Goal: Task Accomplishment & Management: Use online tool/utility

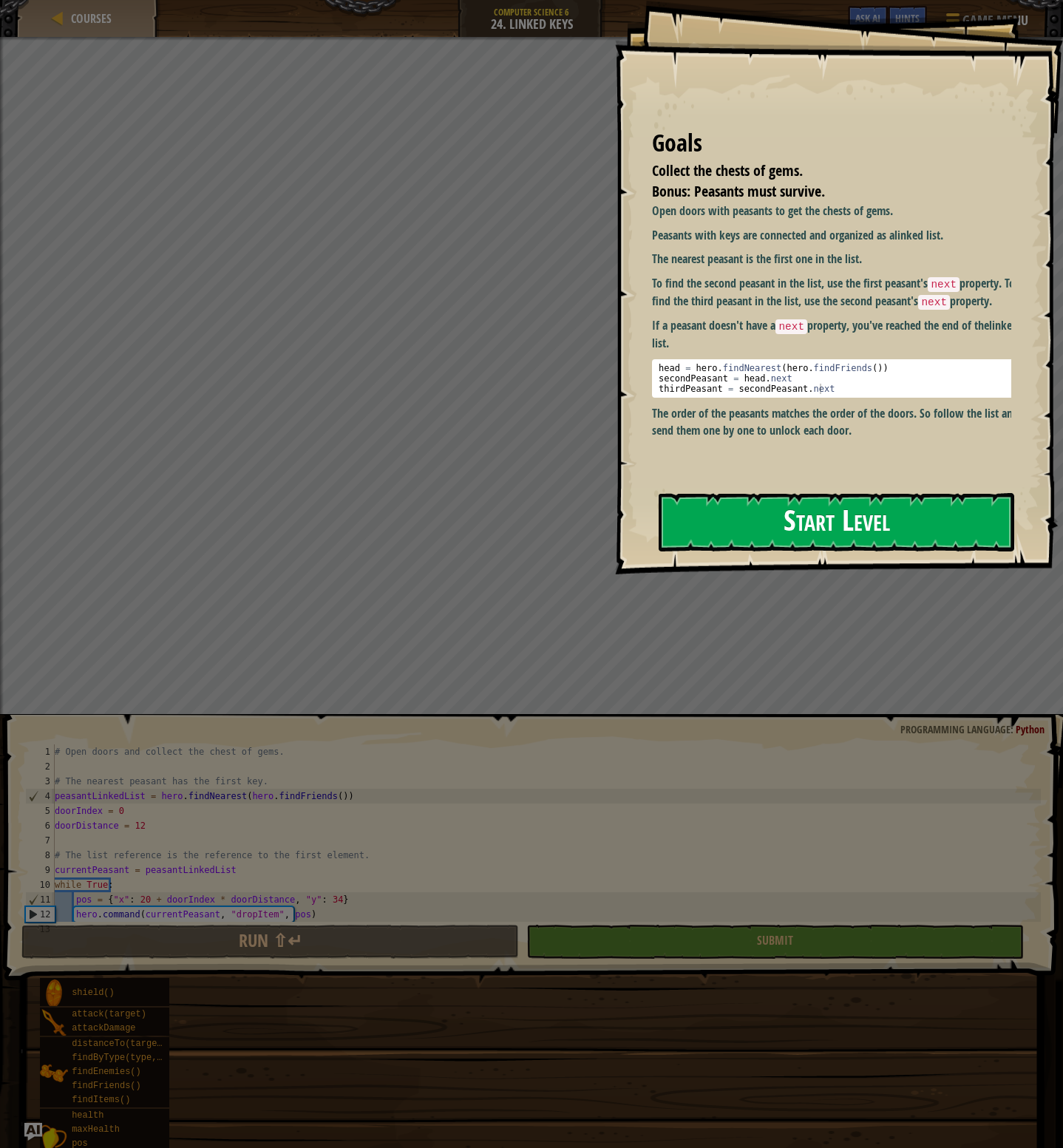
click at [784, 547] on button "Start Level" at bounding box center [837, 522] width 355 height 58
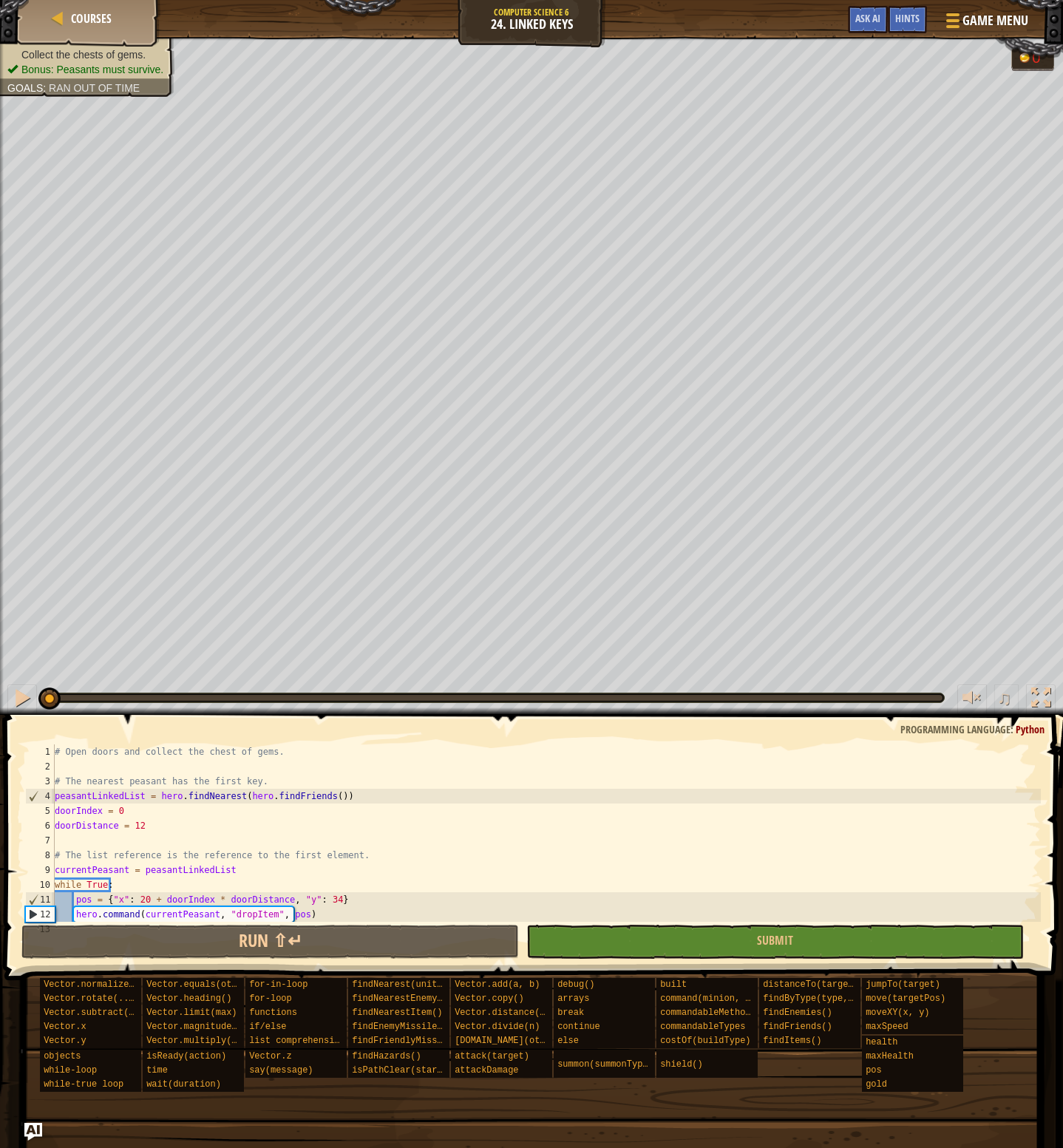
scroll to position [133, 0]
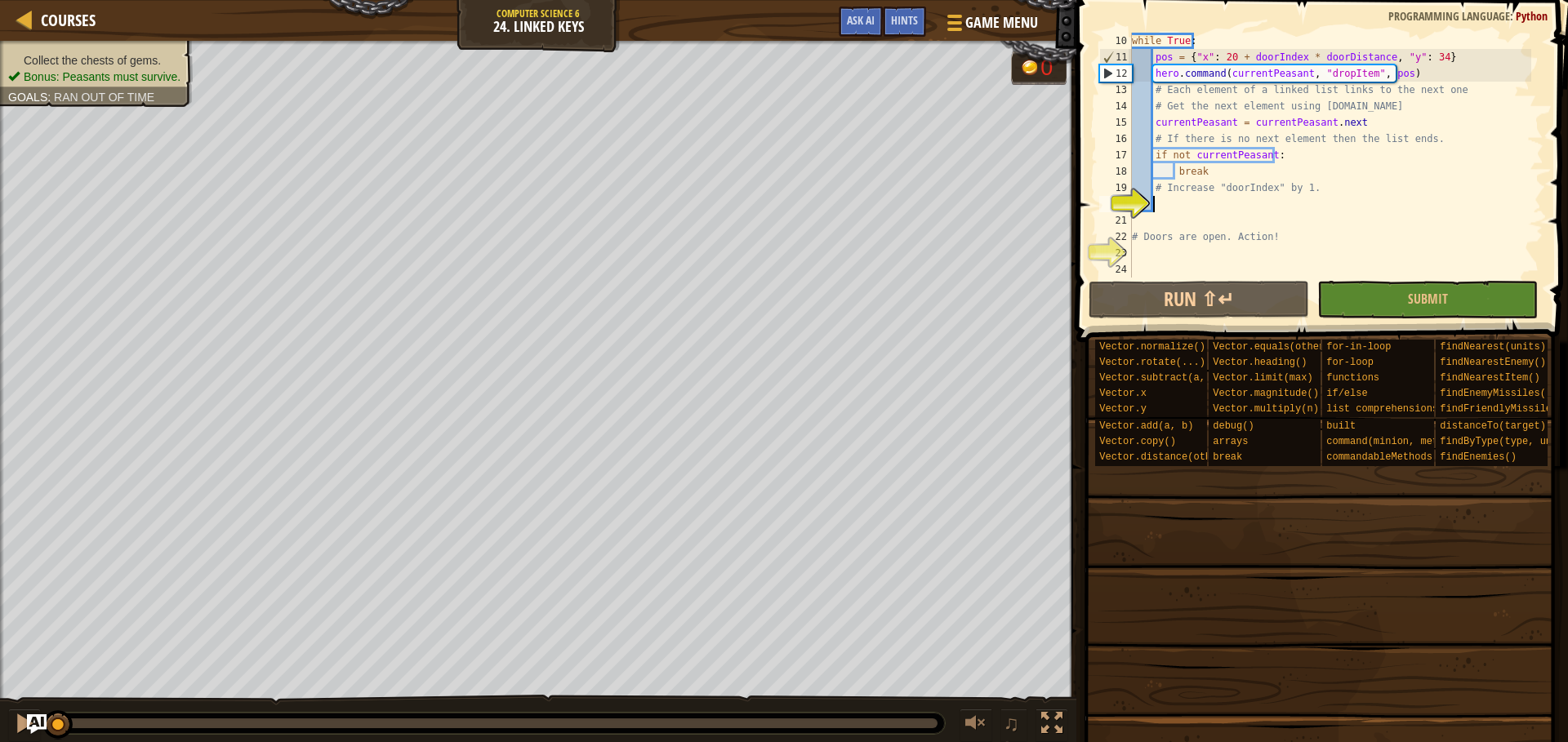
scroll to position [33, 0]
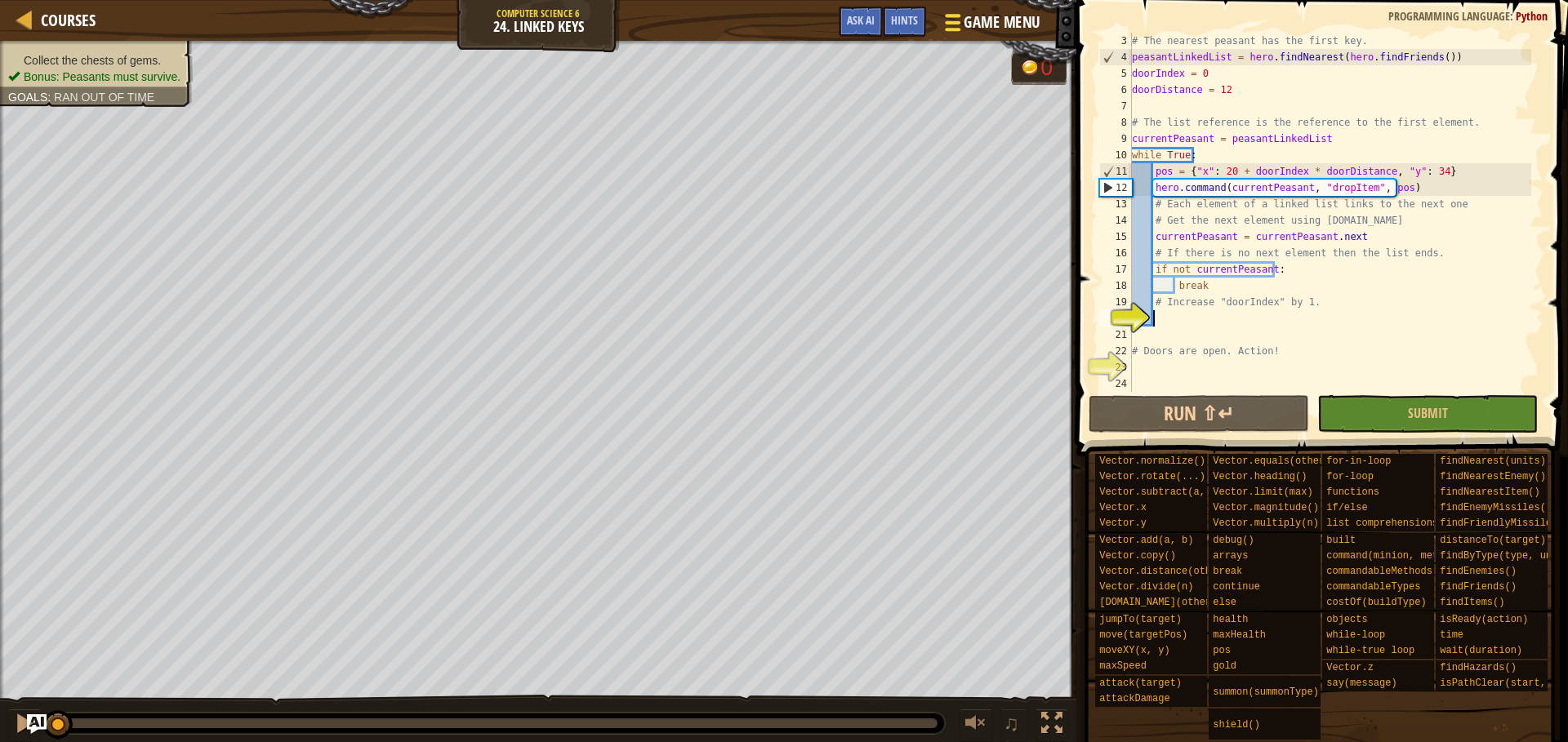
click at [991, 22] on span "Game Menu" at bounding box center [1001, 22] width 76 height 22
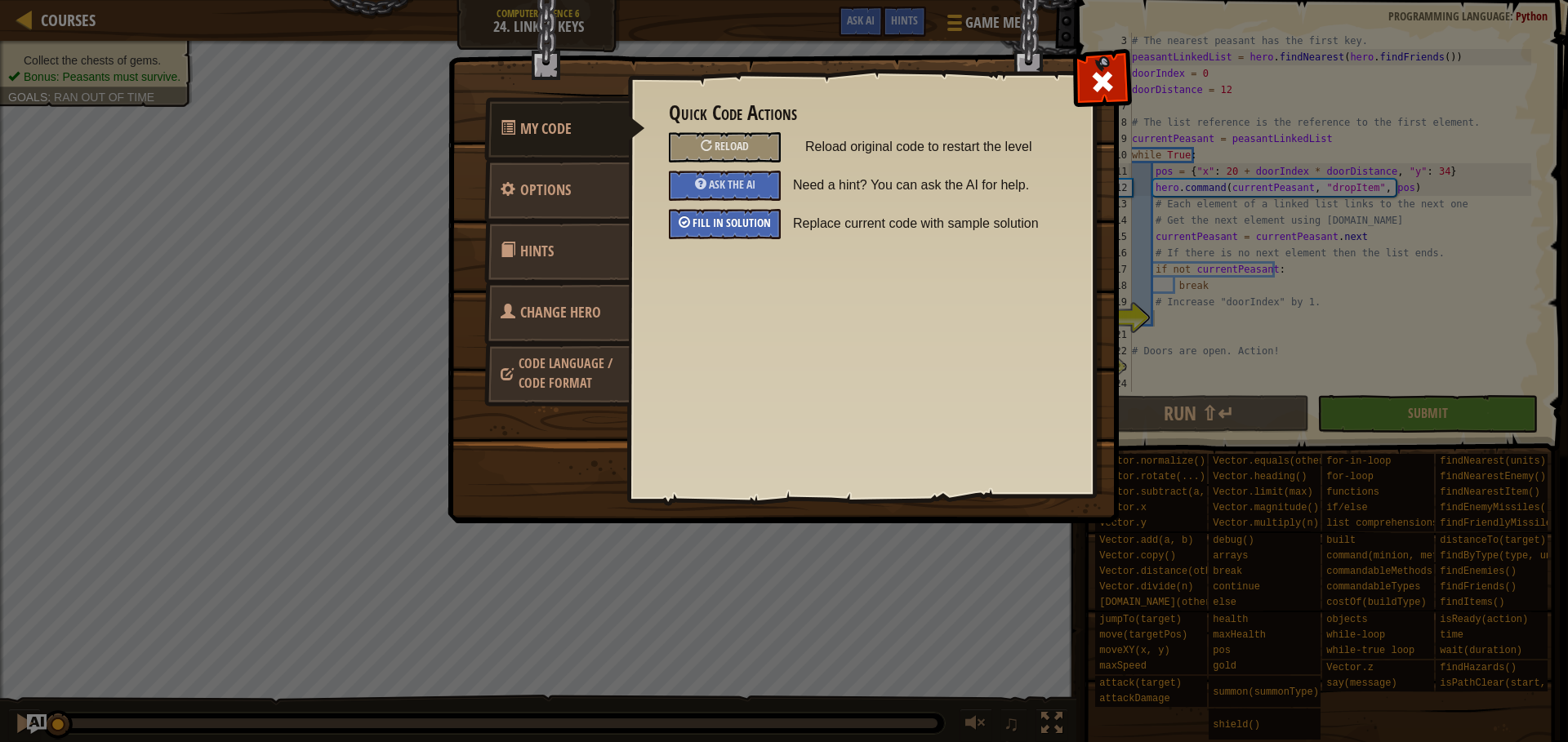
drag, startPoint x: 727, startPoint y: 228, endPoint x: 737, endPoint y: 226, distance: 10.2
click at [727, 228] on span "Fill in solution" at bounding box center [732, 222] width 79 height 15
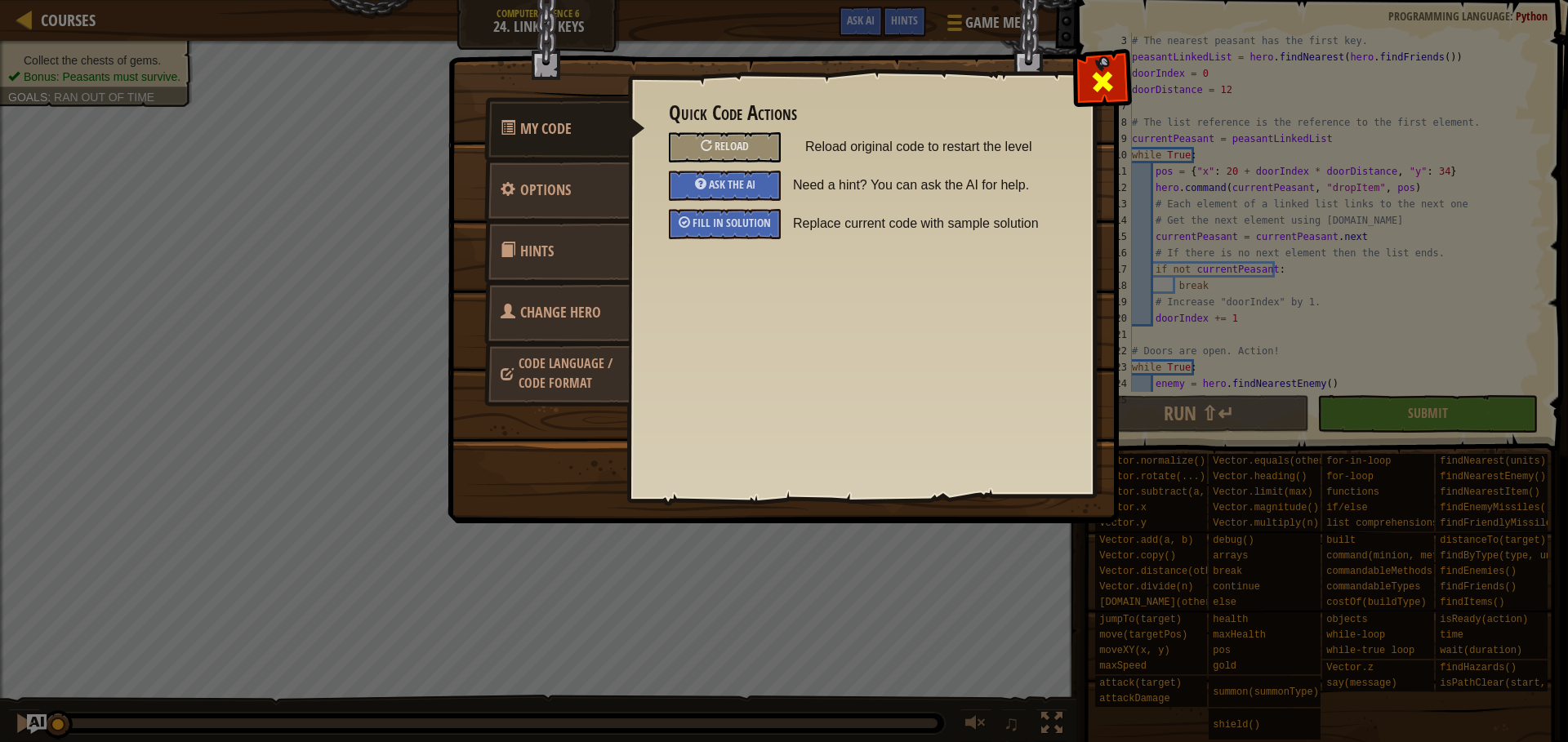
click at [1096, 80] on span at bounding box center [1102, 81] width 26 height 26
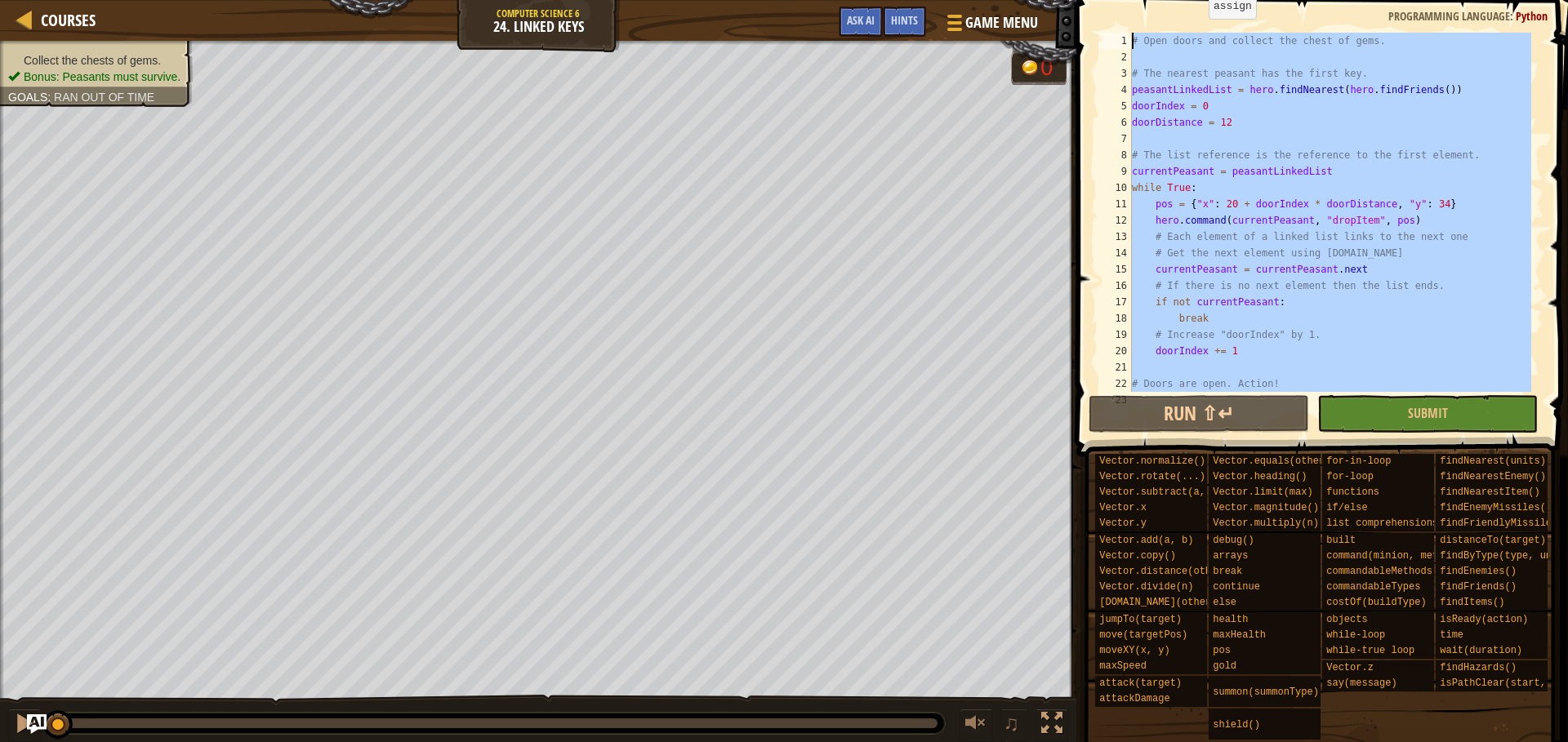
scroll to position [0, 0]
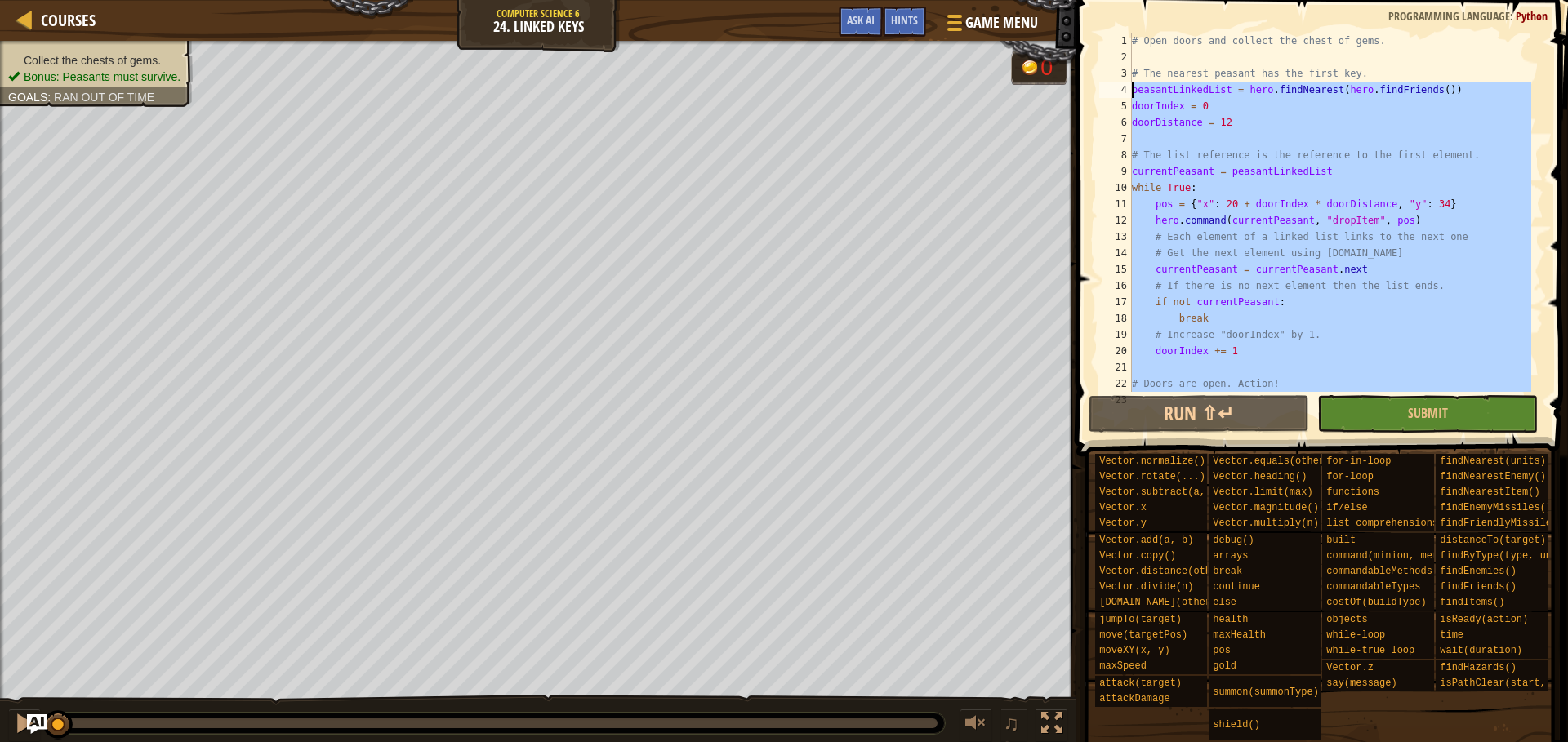
drag, startPoint x: 1348, startPoint y: 380, endPoint x: 1123, endPoint y: 91, distance: 366.3
click at [1123, 91] on div "peasantLinkedList = hero.findNearest(hero.findFriends()) doorIndex = 0 1 2 3 4 …" at bounding box center [1319, 212] width 447 height 359
click at [1173, 191] on div "# Open doors and collect the chest of gems. # The nearest peasant has the first…" at bounding box center [1329, 212] width 402 height 359
click at [1173, 126] on div "# Open doors and collect the chest of gems. # The nearest peasant has the first…" at bounding box center [1329, 228] width 402 height 392
click at [1173, 228] on div "# Open doors and collect the chest of gems. # The nearest peasant has the first…" at bounding box center [1329, 228] width 402 height 392
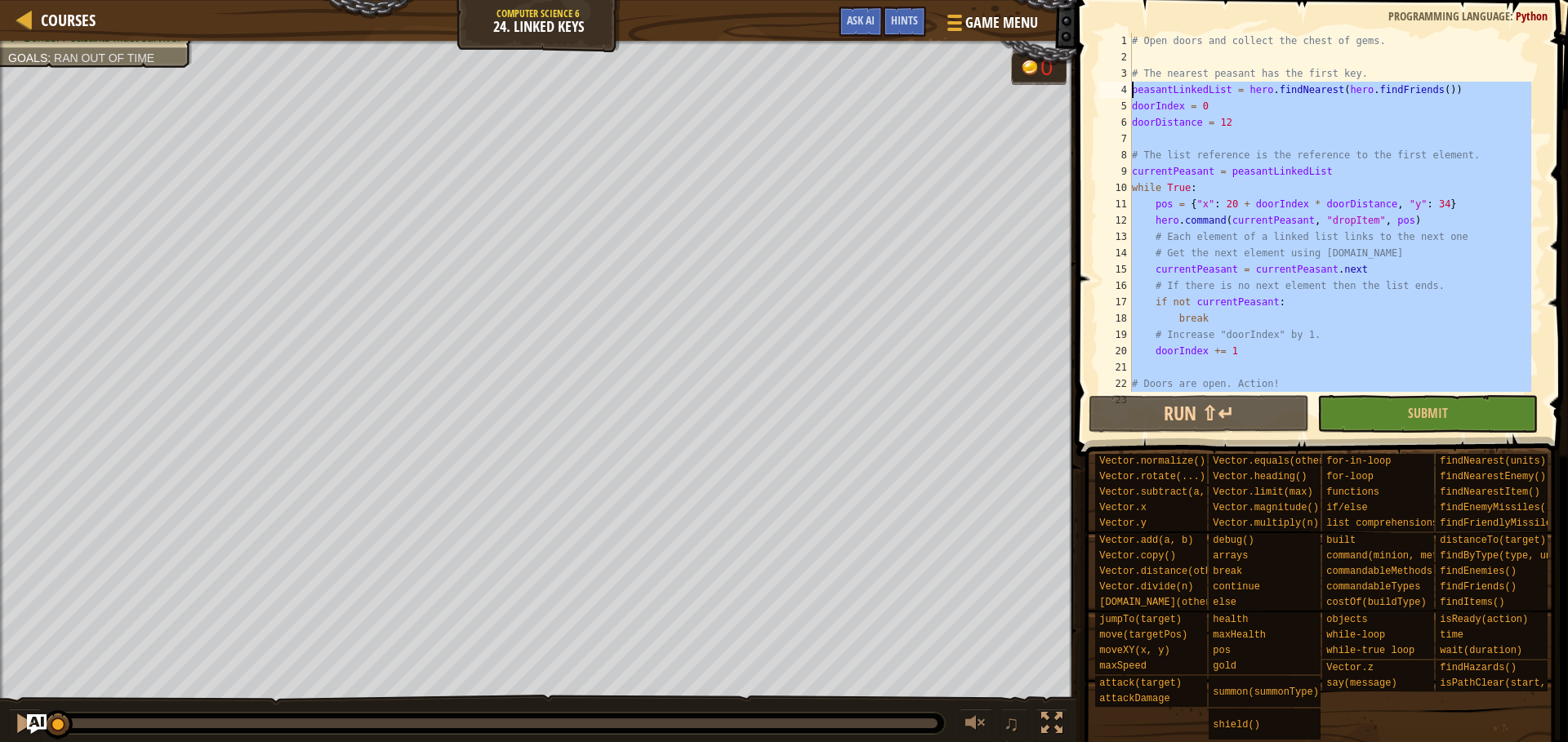
click at [1173, 313] on div "# Open doors and collect the chest of gems. # The nearest peasant has the first…" at bounding box center [1329, 228] width 402 height 392
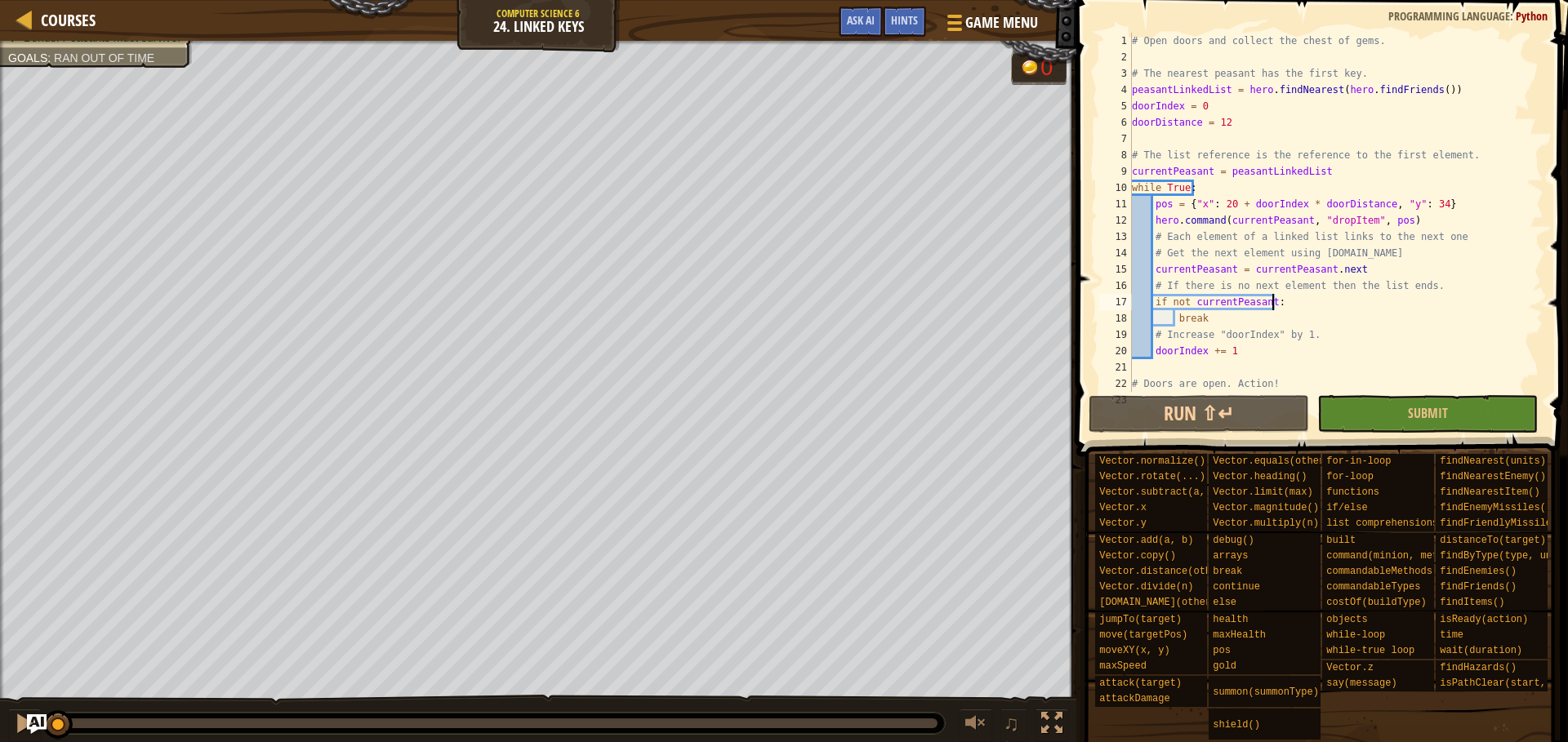
click at [1173, 294] on div "# Open doors and collect the chest of gems. # The nearest peasant has the first…" at bounding box center [1329, 228] width 402 height 392
type textarea "hero.move({"x": 68, "y": 34})"
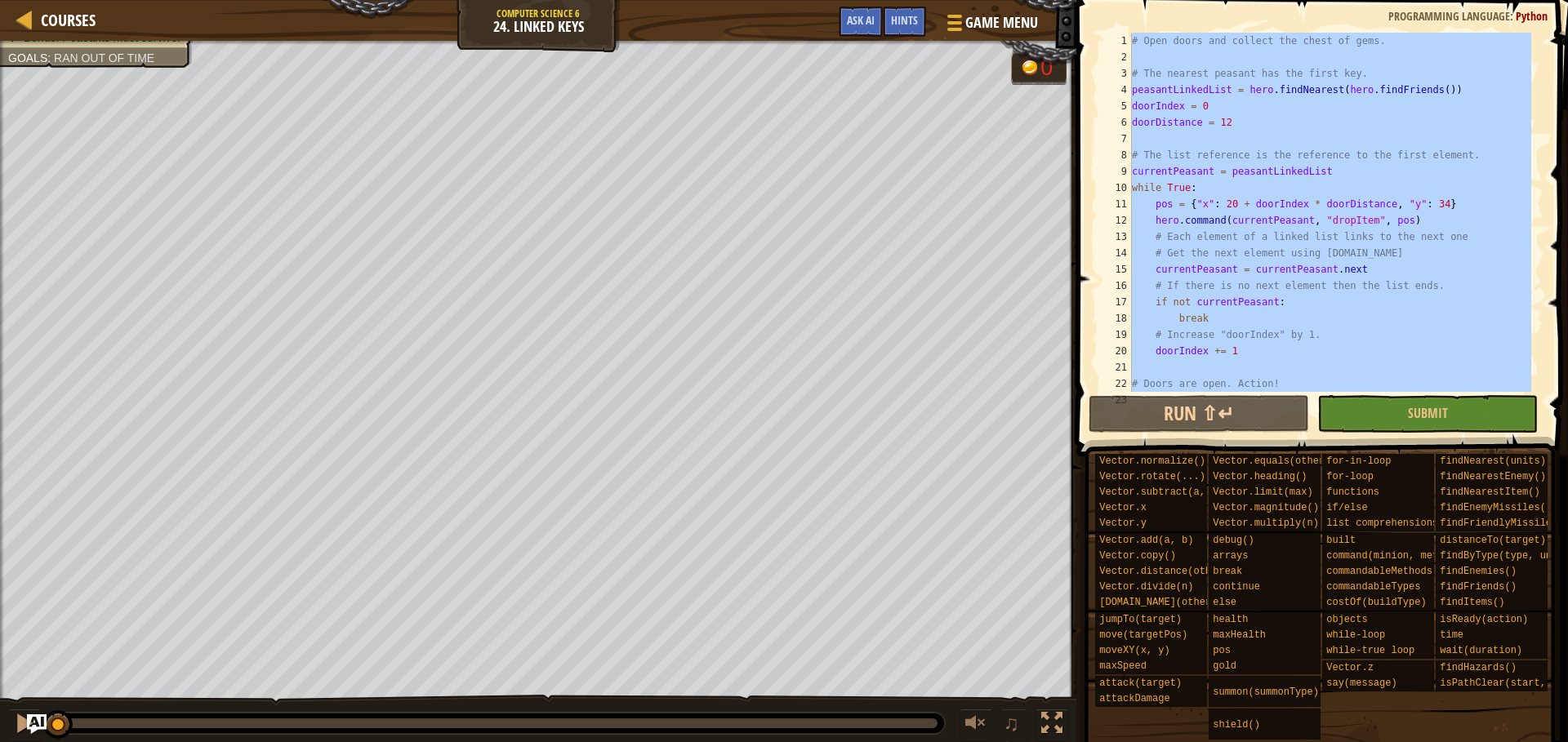
scroll to position [180, 0]
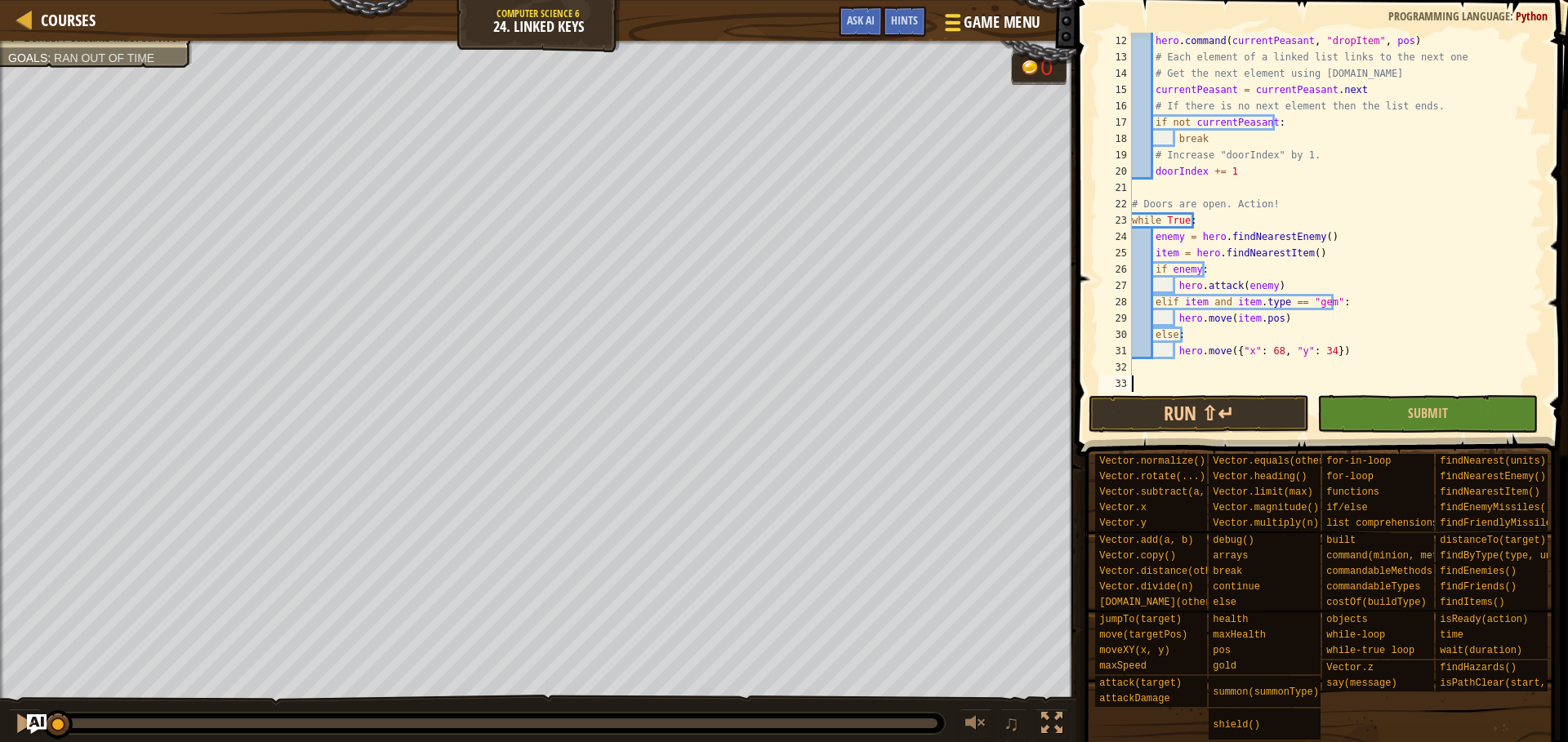
click at [959, 14] on span at bounding box center [953, 14] width 15 height 3
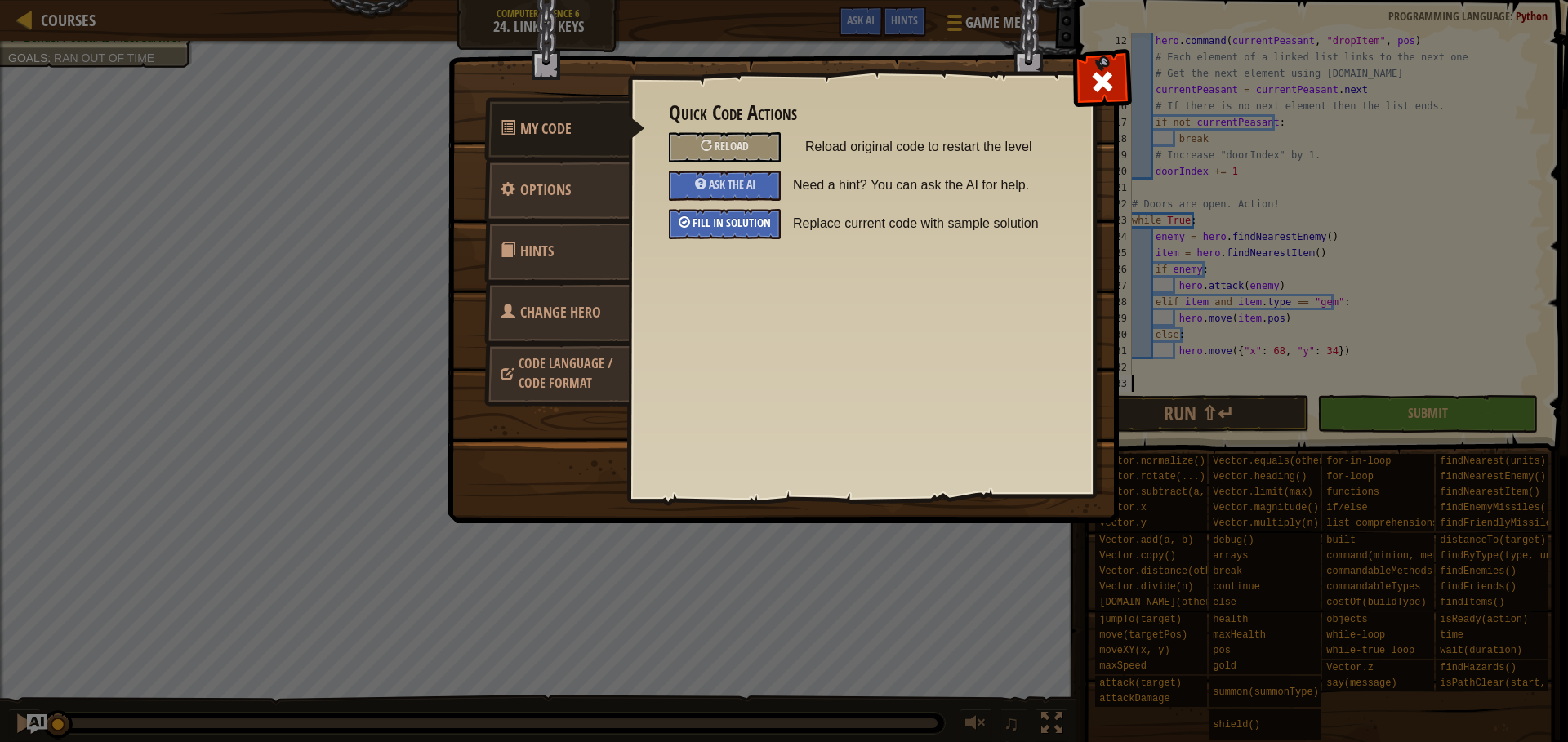
click at [714, 232] on div "Fill in solution" at bounding box center [724, 224] width 112 height 31
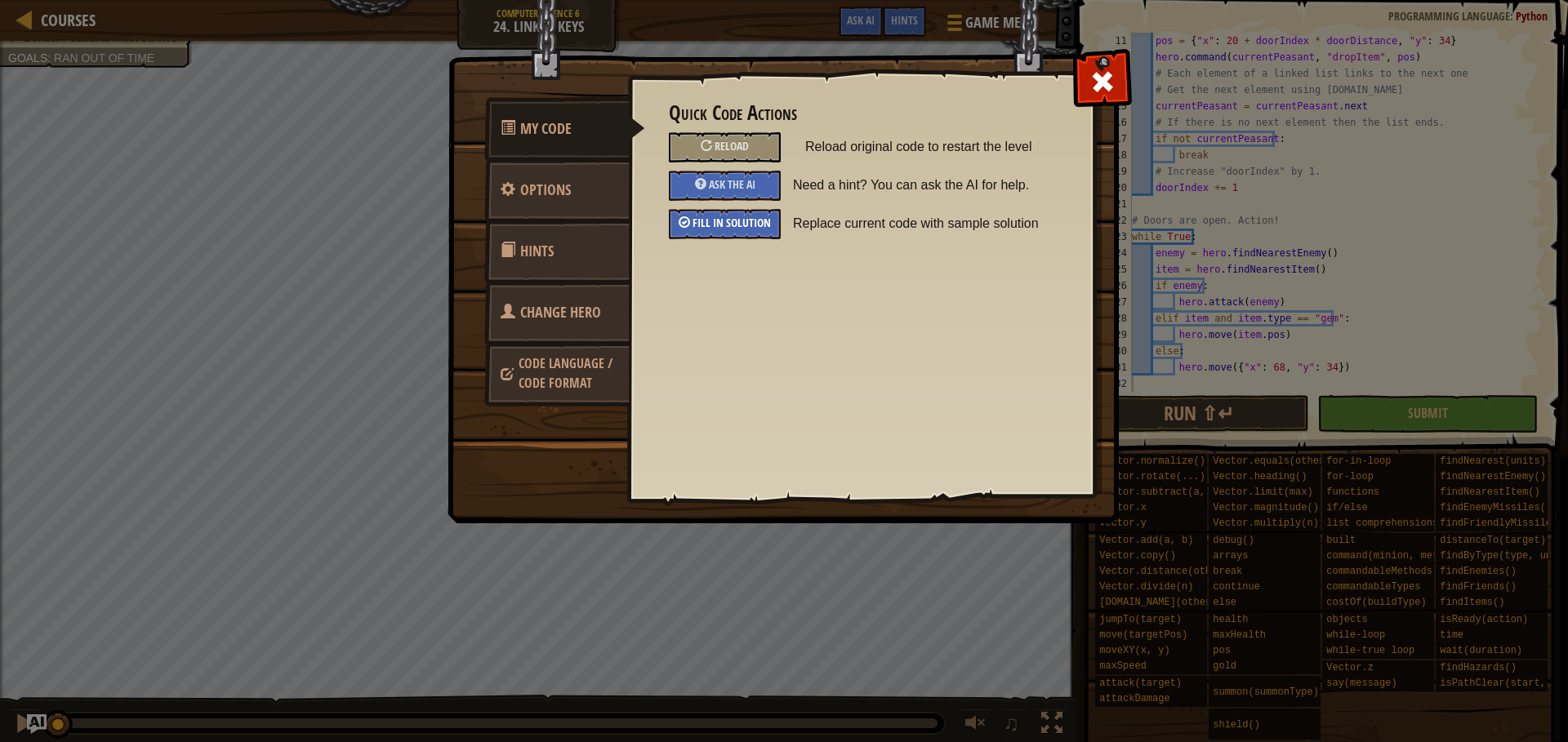
scroll to position [164, 0]
drag, startPoint x: 1096, startPoint y: 100, endPoint x: 1135, endPoint y: 141, distance: 56.6
click at [1096, 98] on div at bounding box center [1102, 79] width 52 height 52
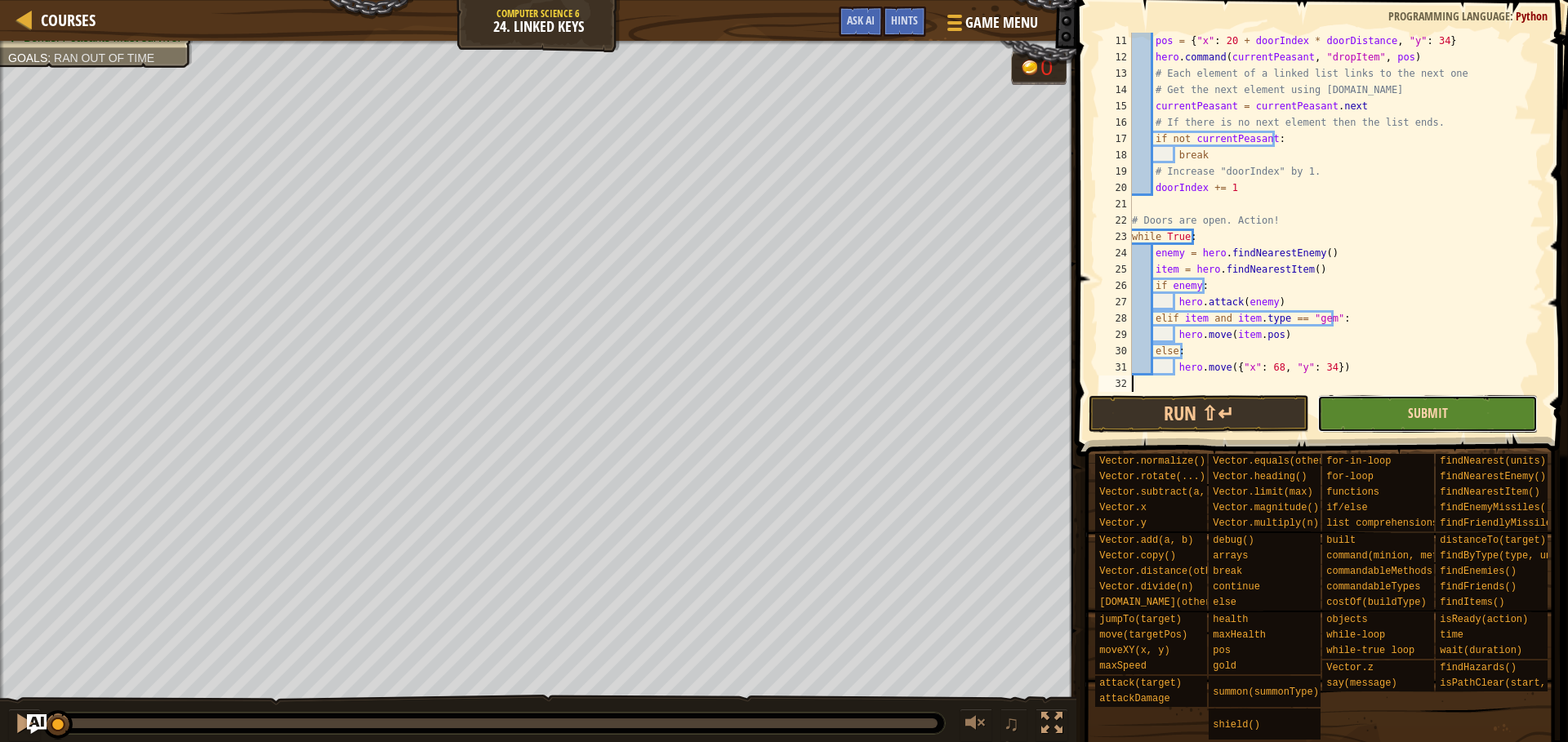
click at [1173, 413] on span "Submit" at bounding box center [1428, 413] width 40 height 18
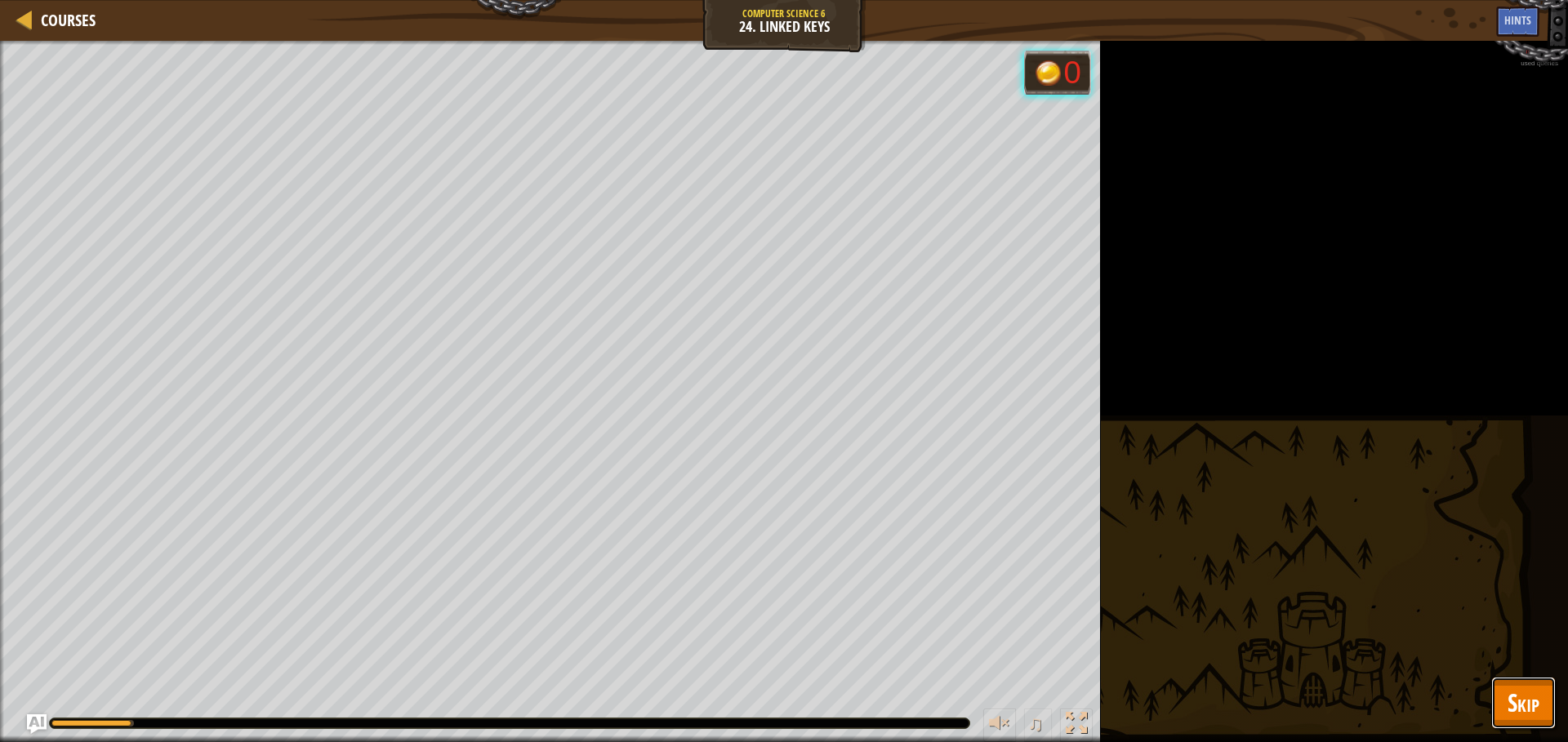
click at [1173, 708] on span "Skip" at bounding box center [1523, 702] width 32 height 34
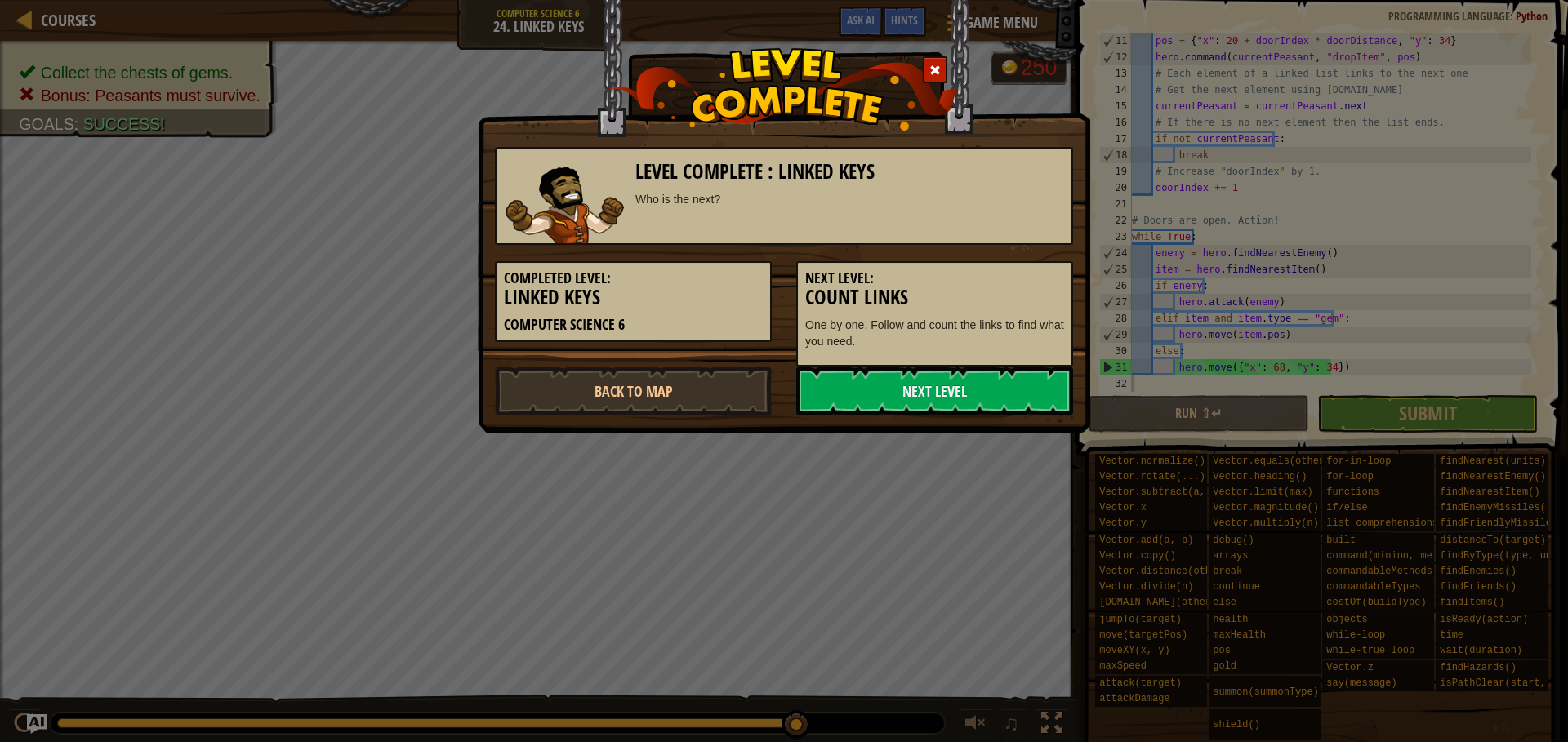
click at [940, 70] on span at bounding box center [935, 70] width 11 height 11
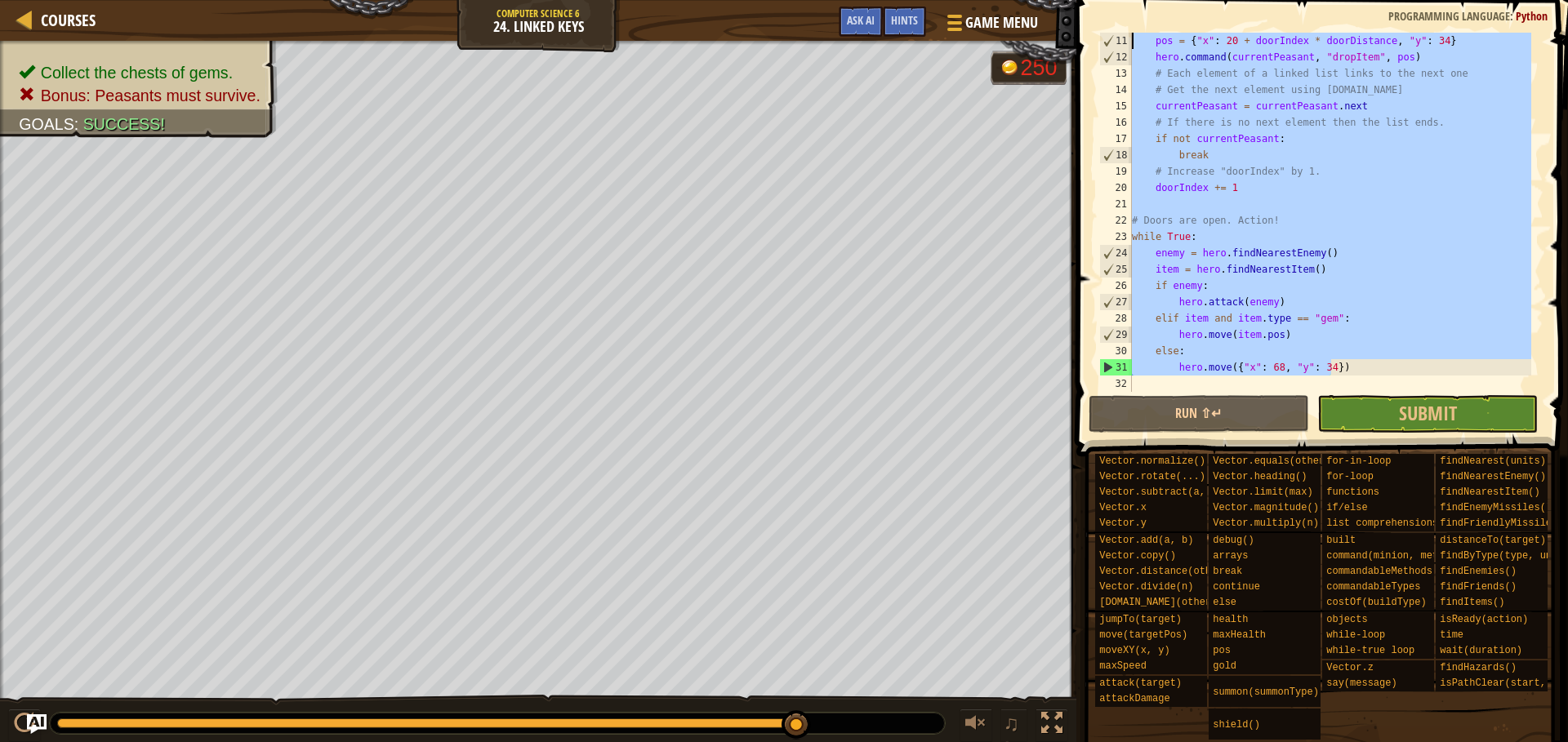
scroll to position [0, 0]
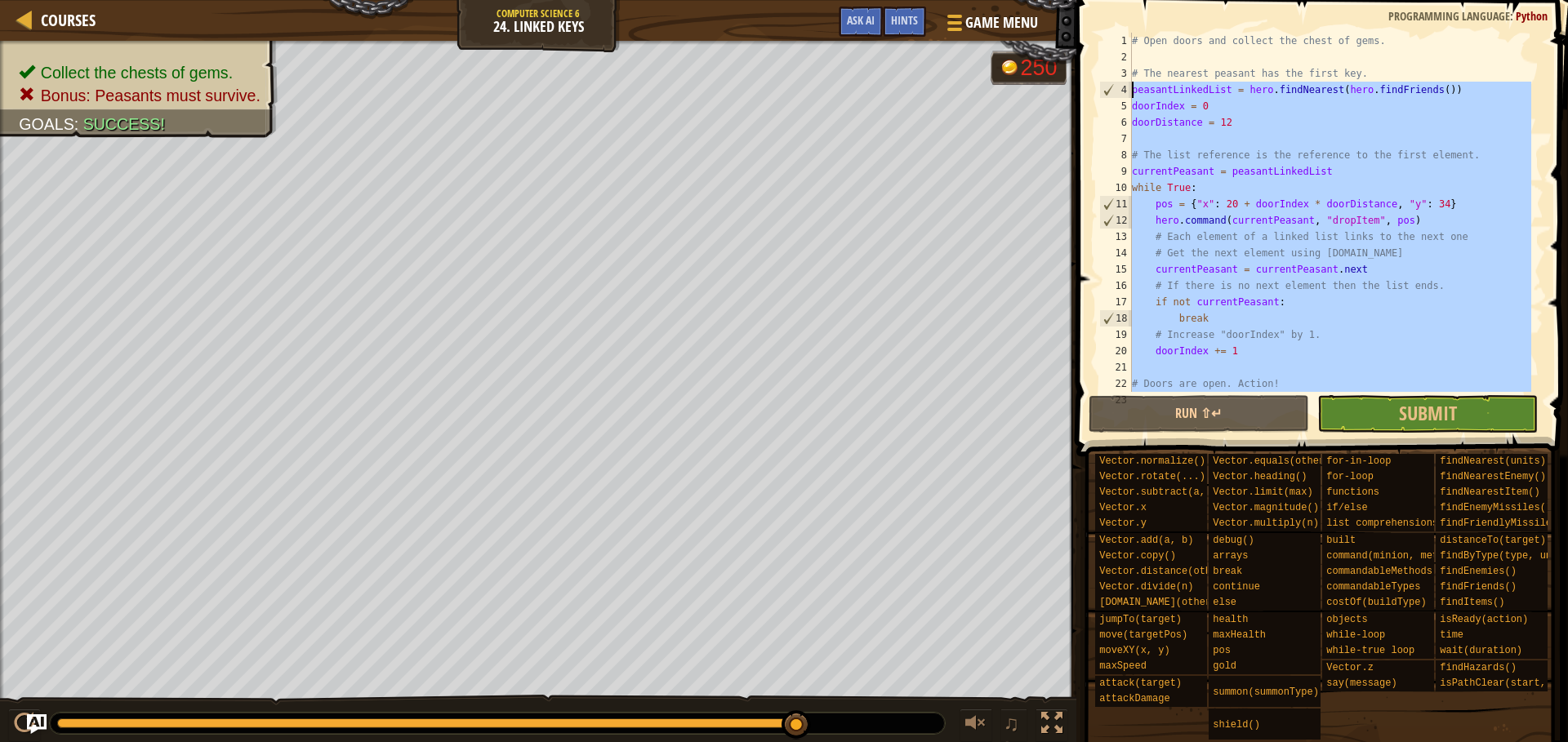
drag, startPoint x: 1334, startPoint y: 372, endPoint x: 1109, endPoint y: 92, distance: 359.2
click at [1109, 92] on div "1 2 3 4 5 6 7 8 9 10 11 12 13 14 15 16 17 18 19 20 21 22 23 # Open doors and co…" at bounding box center [1319, 212] width 447 height 359
click at [1173, 276] on div "# Open doors and collect the chest of gems. # The nearest peasant has the first…" at bounding box center [1329, 212] width 402 height 359
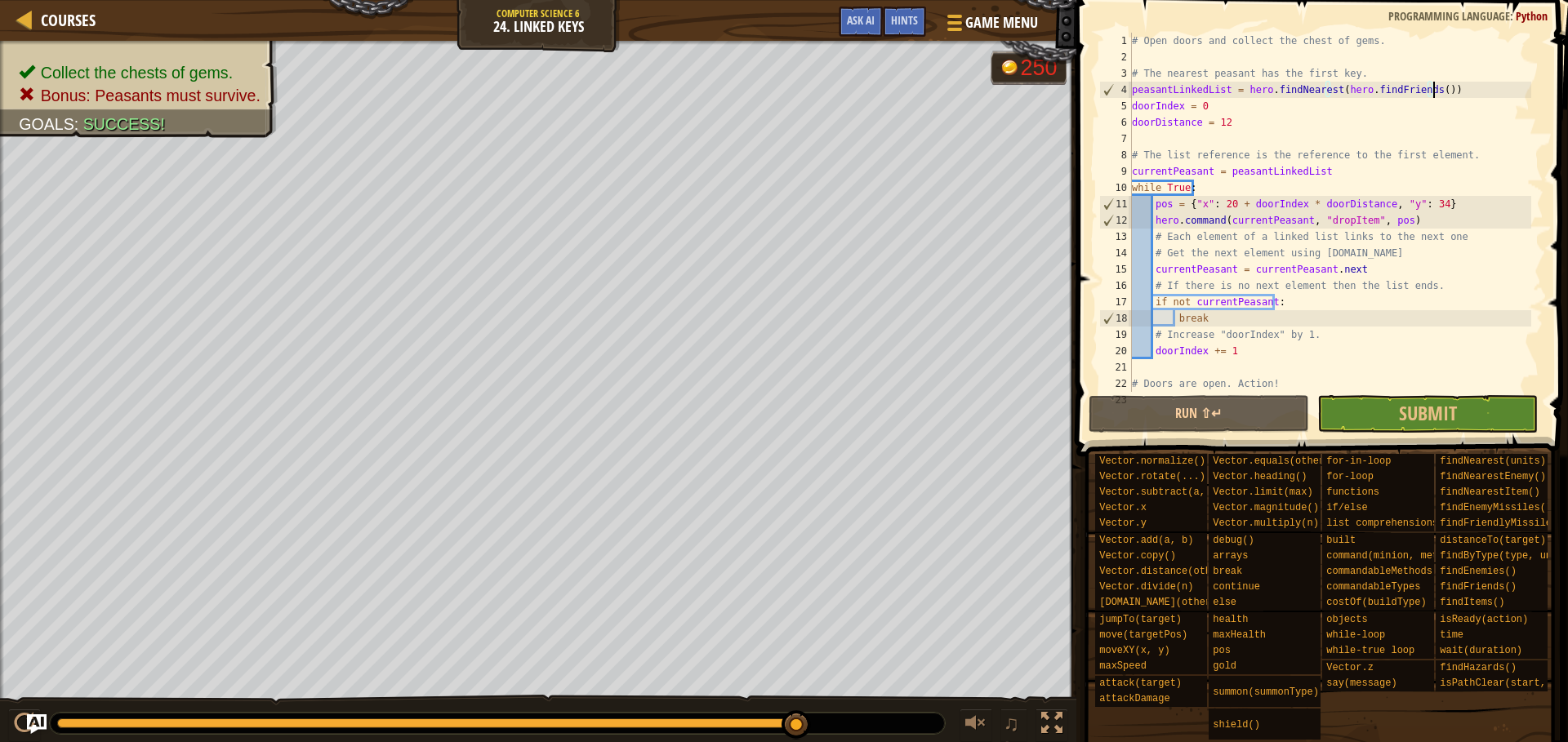
click at [1173, 94] on div "# Open doors and collect the chest of gems. # The nearest peasant has the first…" at bounding box center [1329, 228] width 402 height 392
click at [1173, 103] on div "# Open doors and collect the chest of gems. # The nearest peasant has the first…" at bounding box center [1329, 228] width 402 height 392
click at [1173, 126] on div "# Open doors and collect the chest of gems. # The nearest peasant has the first…" at bounding box center [1329, 228] width 402 height 392
click at [1173, 175] on div "# Open doors and collect the chest of gems. # The nearest peasant has the first…" at bounding box center [1329, 228] width 402 height 392
click at [1173, 174] on div "# Open doors and collect the chest of gems. # The nearest peasant has the first…" at bounding box center [1329, 228] width 402 height 392
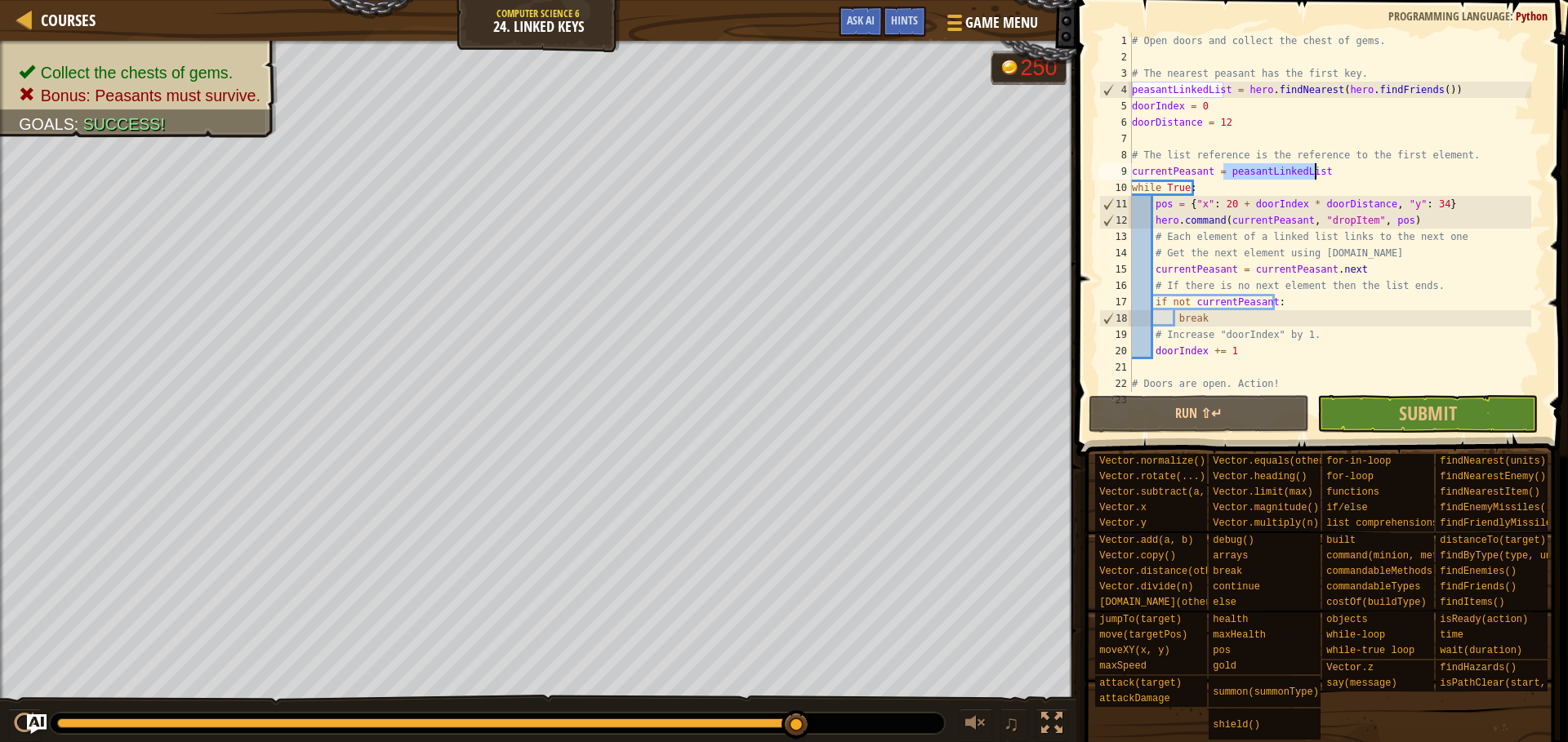
drag, startPoint x: 1222, startPoint y: 172, endPoint x: 1320, endPoint y: 170, distance: 98.0
click at [1173, 170] on div "# Open doors and collect the chest of gems. # The nearest peasant has the first…" at bounding box center [1329, 228] width 402 height 392
click at [1173, 172] on div "# Open doors and collect the chest of gems. # The nearest peasant has the first…" at bounding box center [1329, 212] width 402 height 359
drag, startPoint x: 1222, startPoint y: 174, endPoint x: 1317, endPoint y: 174, distance: 95.0
click at [1173, 174] on div "# Open doors and collect the chest of gems. # The nearest peasant has the first…" at bounding box center [1329, 228] width 402 height 392
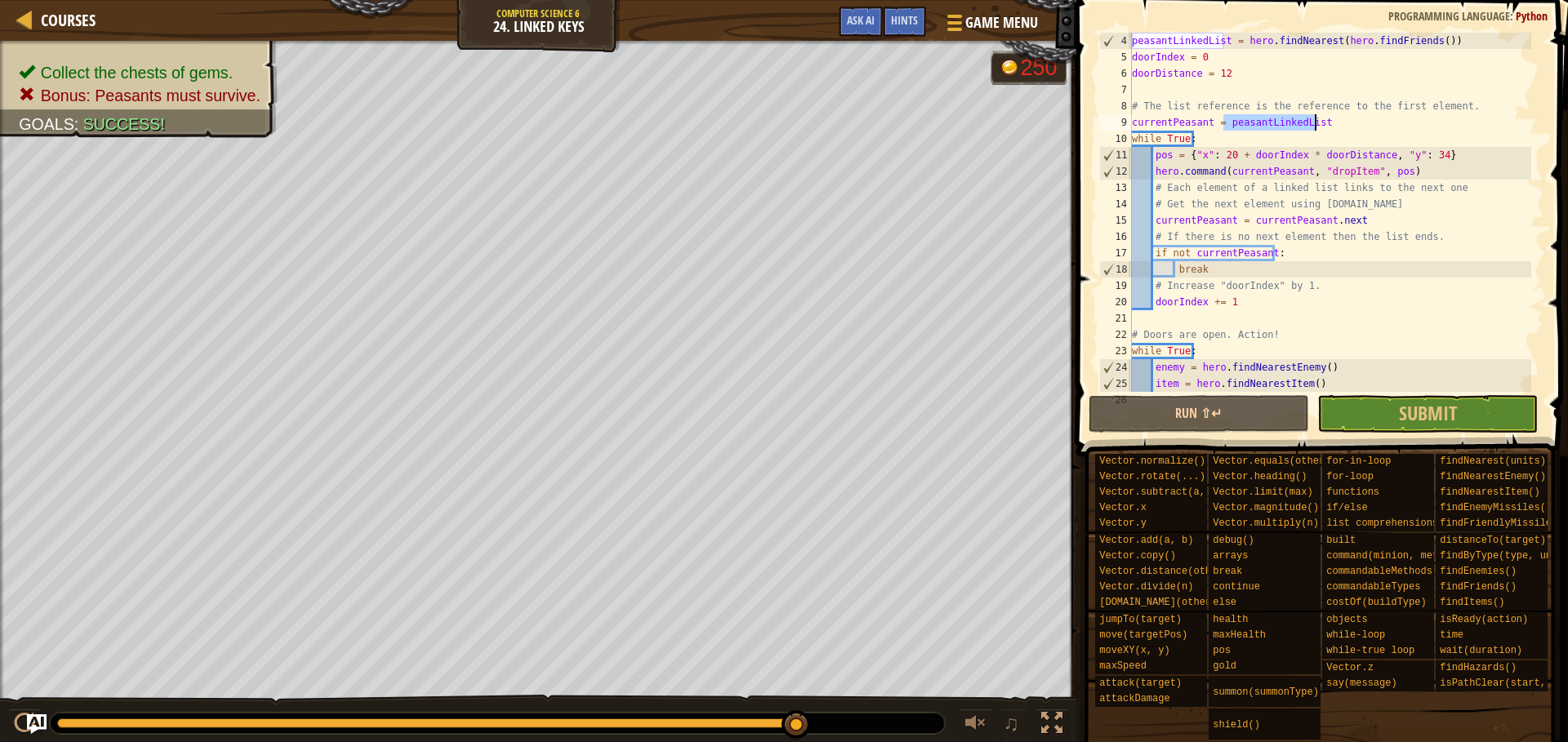
scroll to position [49, 0]
click at [1173, 170] on div "peasantLinkedList = hero . findNearest ( hero . findFriends ( )) doorIndex = 0 …" at bounding box center [1329, 228] width 402 height 392
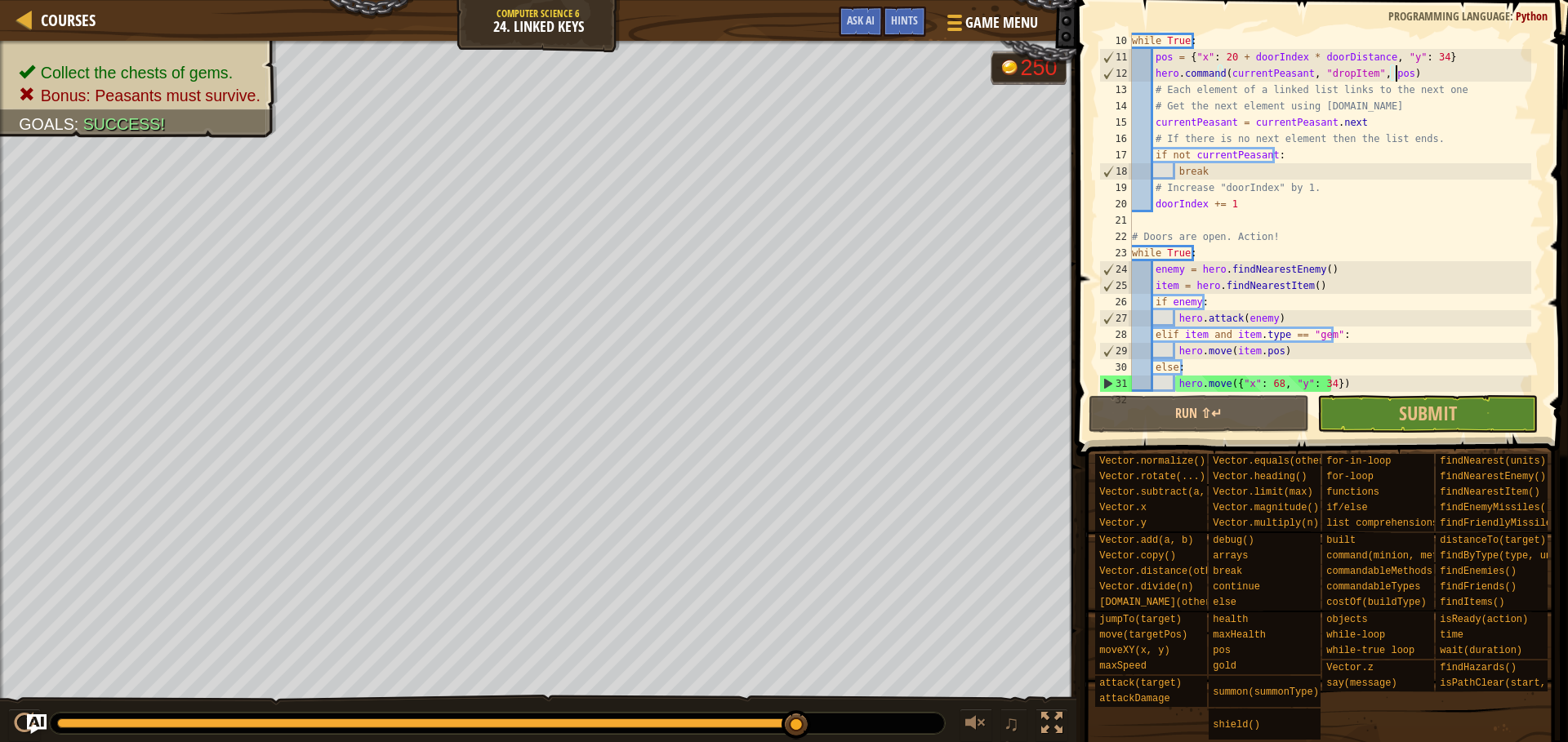
click at [1173, 122] on div "while True : pos = { "x" : 20 + doorIndex * doorDistance , "y" : 34 } hero . co…" at bounding box center [1329, 228] width 402 height 392
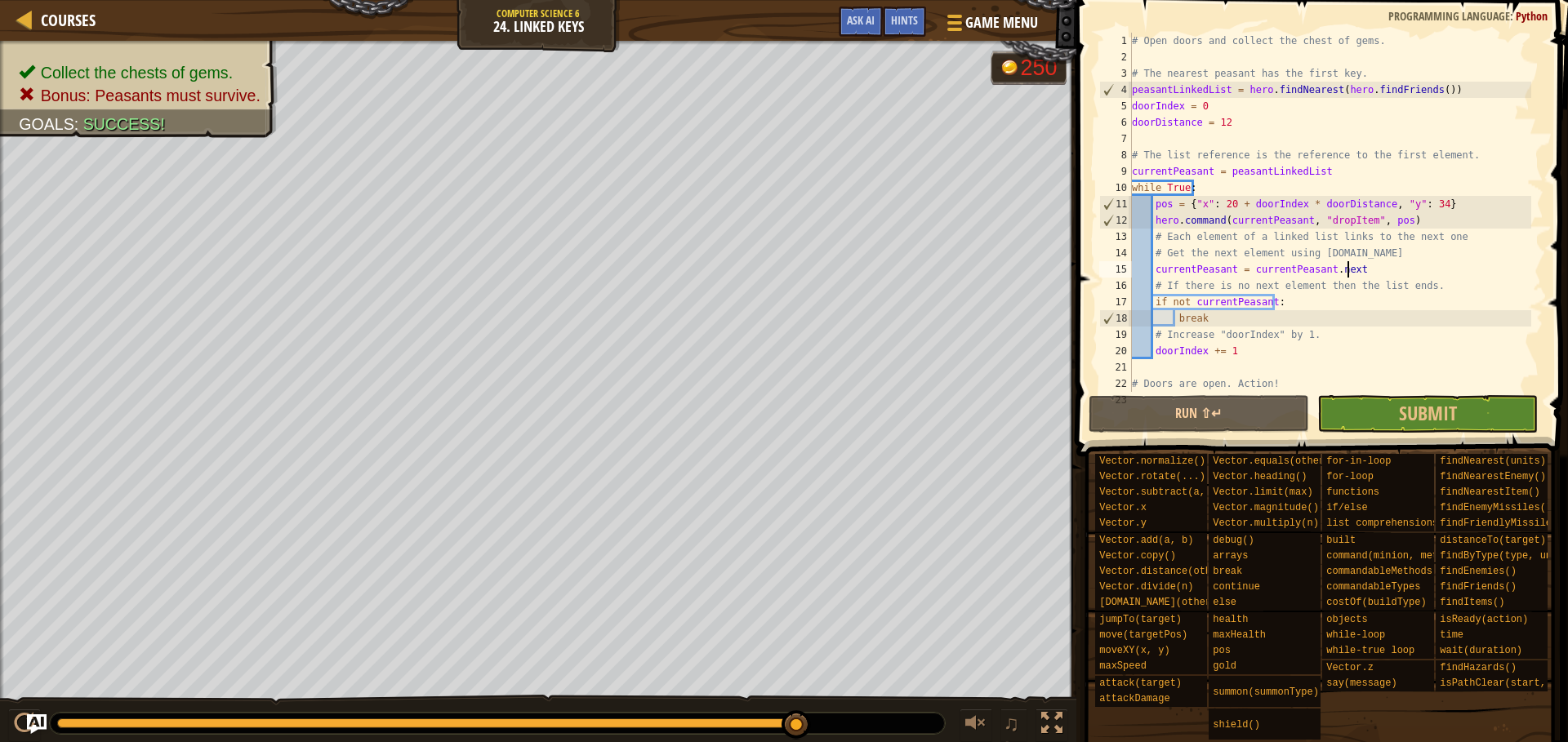
scroll to position [0, 0]
click at [1173, 265] on div "# Open doors and collect the chest of gems. # The nearest peasant has the first…" at bounding box center [1329, 228] width 402 height 392
click at [1173, 169] on div "# Open doors and collect the chest of gems. # The nearest peasant has the first…" at bounding box center [1329, 228] width 402 height 392
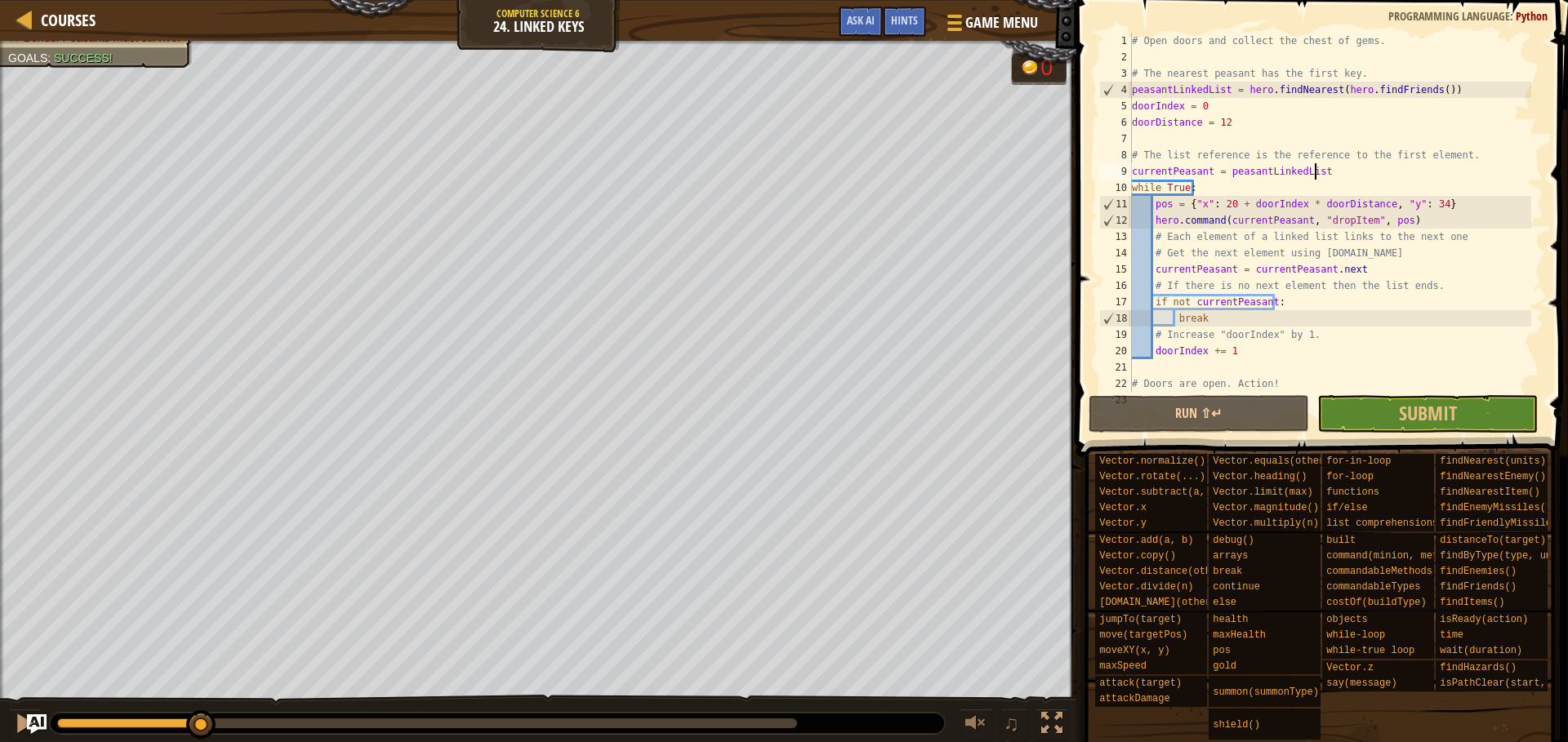
click at [202, 677] on div "Collect the chests of gems. Bonus: Peasants must survive. Goals : Success! 0 ♫ …" at bounding box center [784, 393] width 1568 height 703
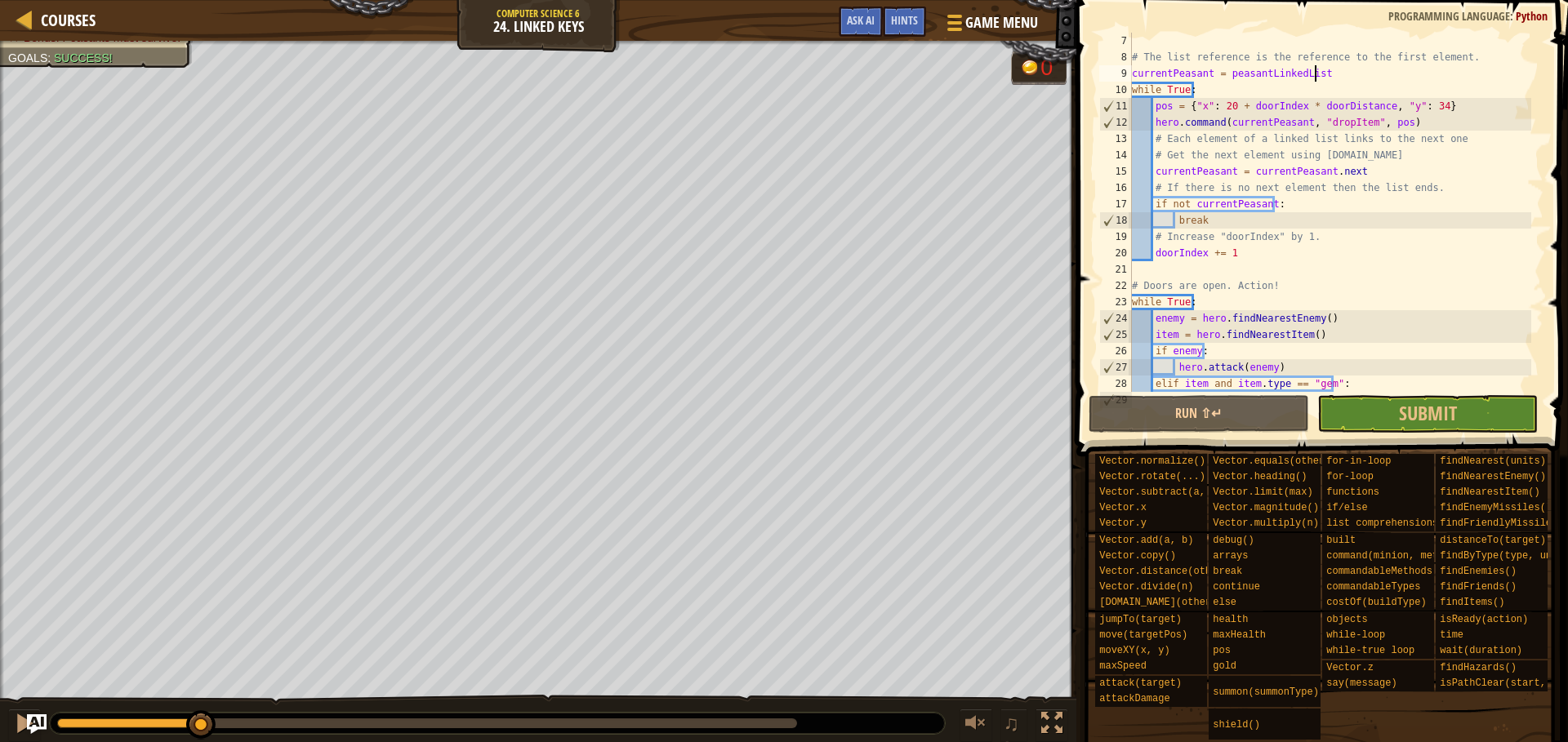
scroll to position [98, 0]
click at [272, 693] on div "Collect the chests of gems. Bonus: Peasants must survive. Goals : Success! 0 ♫ …" at bounding box center [784, 393] width 1568 height 703
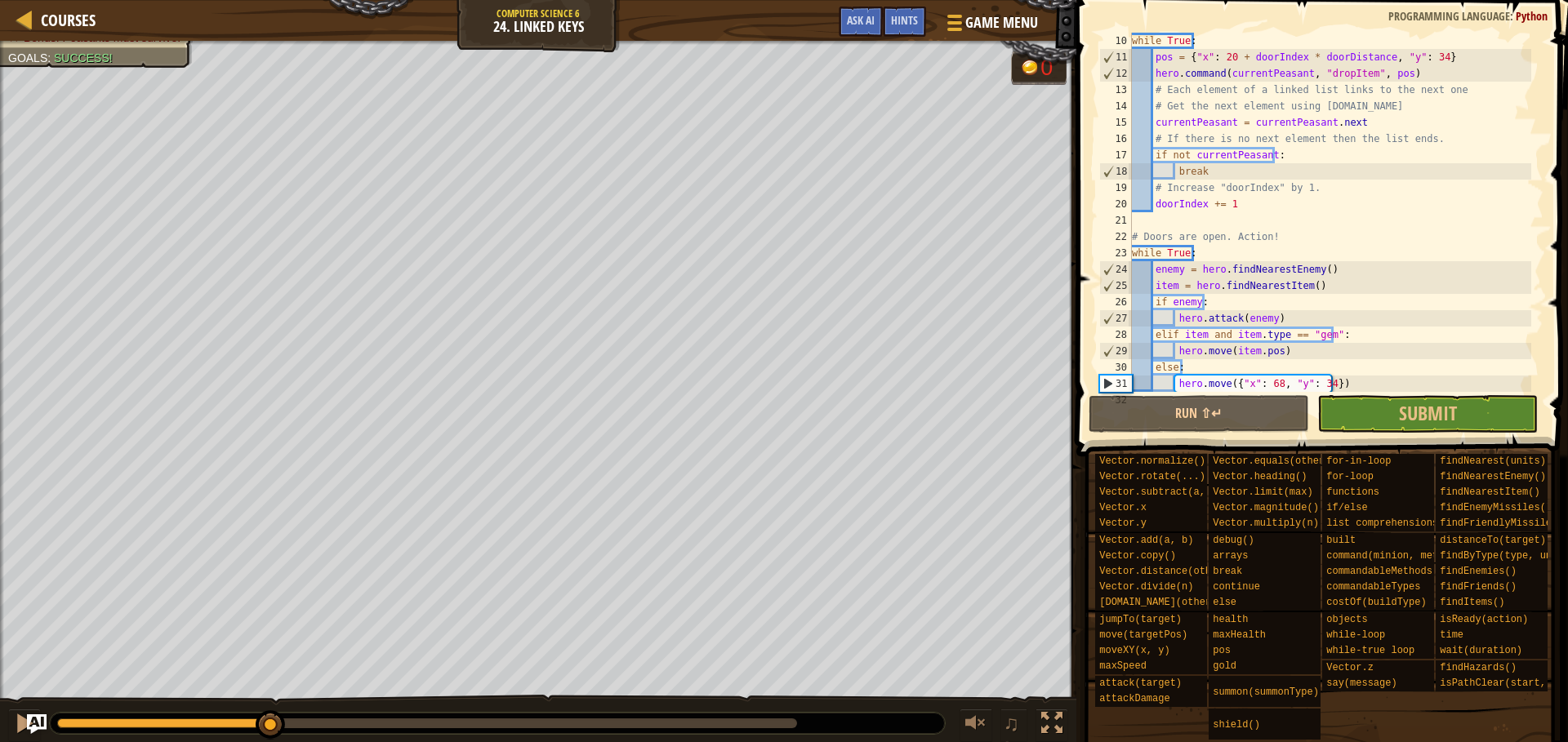
scroll to position [164, 0]
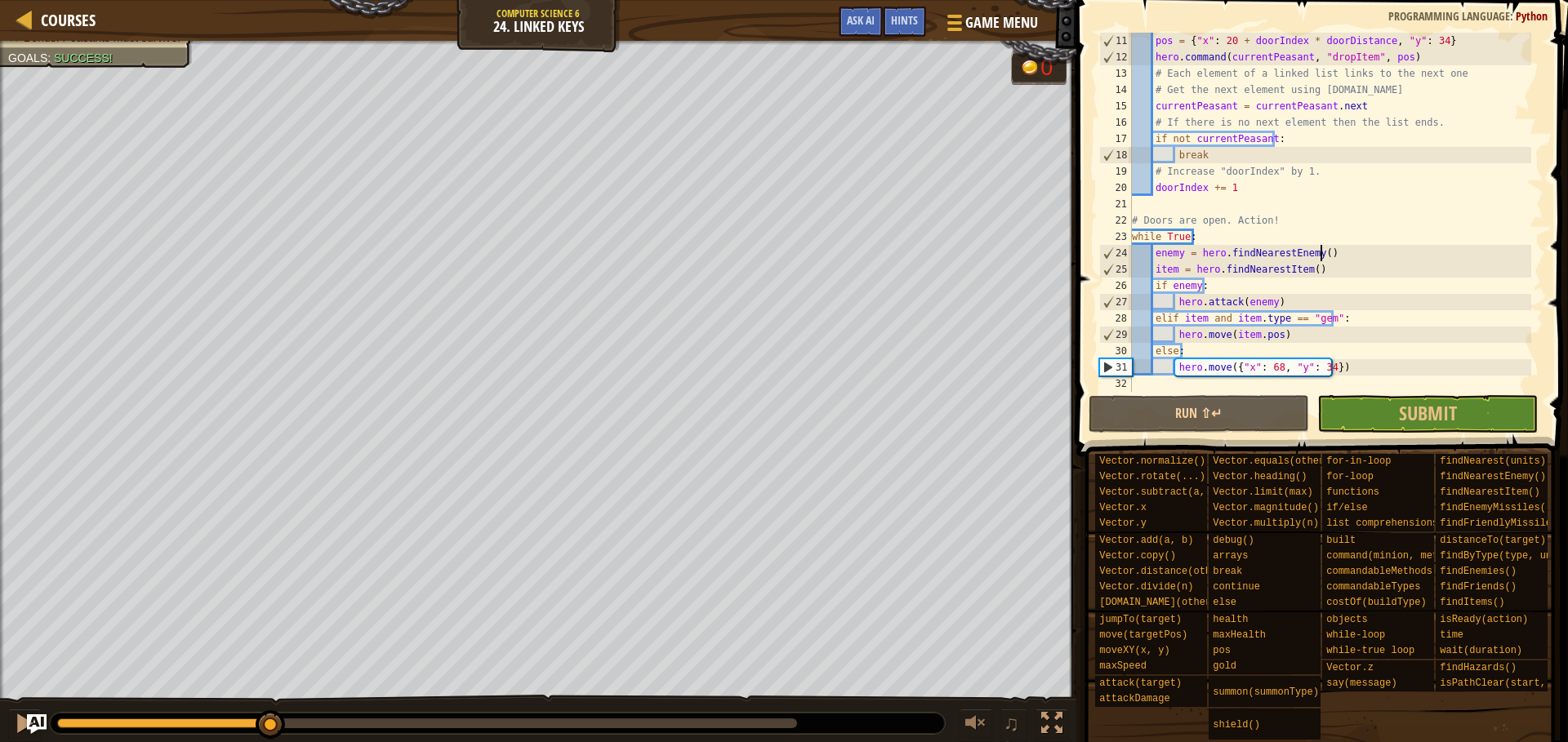
click at [1173, 249] on div "pos = { "x" : 20 + doorIndex * doorDistance , "y" : 34 } hero . command ( curre…" at bounding box center [1329, 228] width 402 height 392
click at [1173, 272] on div "pos = { "x" : 20 + doorIndex * doorDistance , "y" : 34 } hero . command ( curre…" at bounding box center [1329, 228] width 402 height 392
click at [1173, 288] on div "pos = { "x" : 20 + doorIndex * doorDistance , "y" : 34 } hero . command ( curre…" at bounding box center [1329, 228] width 402 height 392
click at [1173, 298] on div "pos = { "x" : 20 + doorIndex * doorDistance , "y" : 34 } hero . command ( curre…" at bounding box center [1329, 228] width 402 height 392
click at [1173, 319] on div "pos = { "x" : 20 + doorIndex * doorDistance , "y" : 34 } hero . command ( curre…" at bounding box center [1329, 228] width 402 height 392
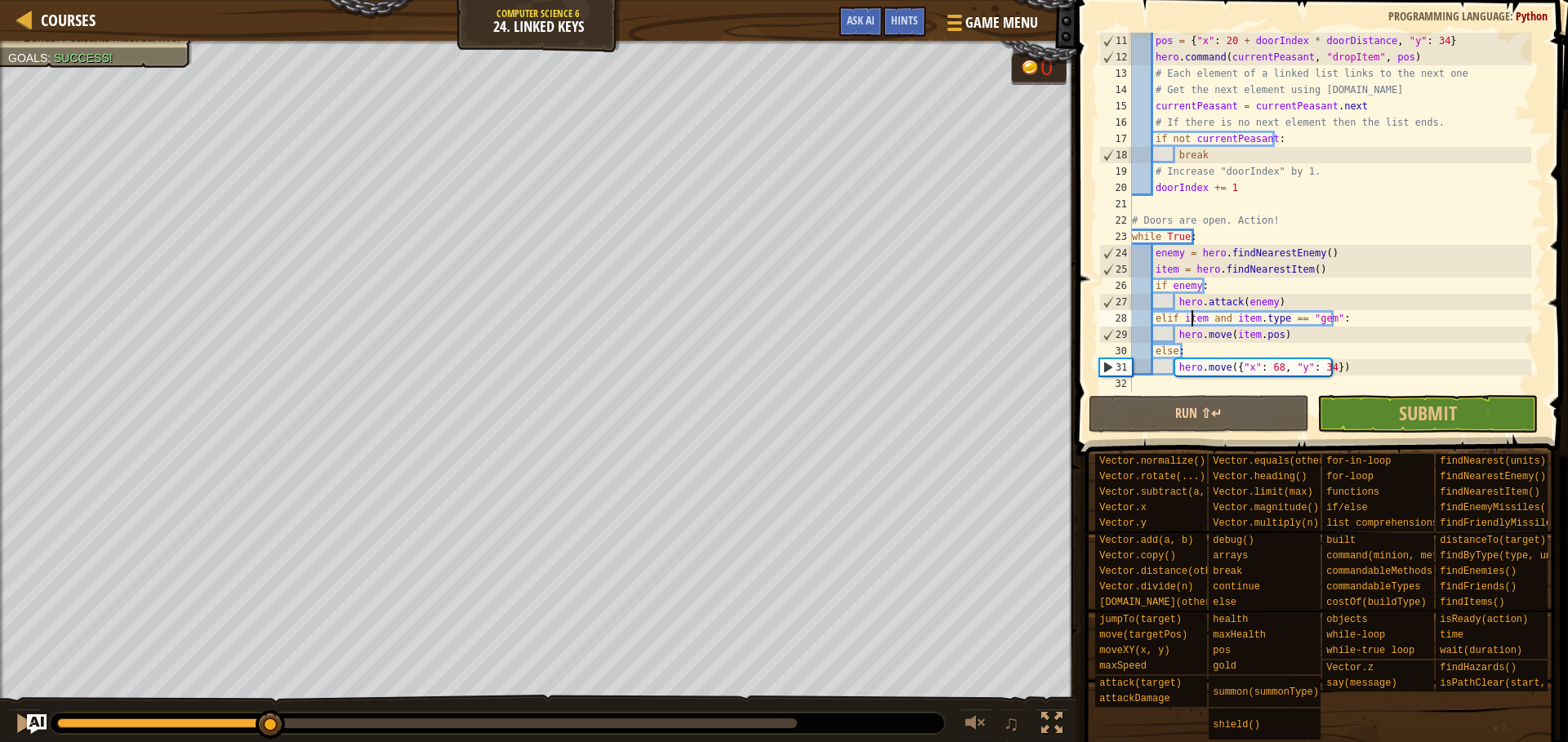
click at [1173, 321] on div "pos = { "x" : 20 + doorIndex * doorDistance , "y" : 34 } hero . command ( curre…" at bounding box center [1329, 228] width 402 height 392
click at [1173, 319] on div "pos = { "x" : 20 + doorIndex * doorDistance , "y" : 34 } hero . command ( curre…" at bounding box center [1329, 228] width 402 height 392
click at [1173, 318] on div "pos = { "x" : 20 + doorIndex * doorDistance , "y" : 34 } hero . command ( curre…" at bounding box center [1329, 212] width 402 height 359
click at [1173, 318] on div "pos = { "x" : 20 + doorIndex * doorDistance , "y" : 34 } hero . command ( curre…" at bounding box center [1329, 228] width 402 height 392
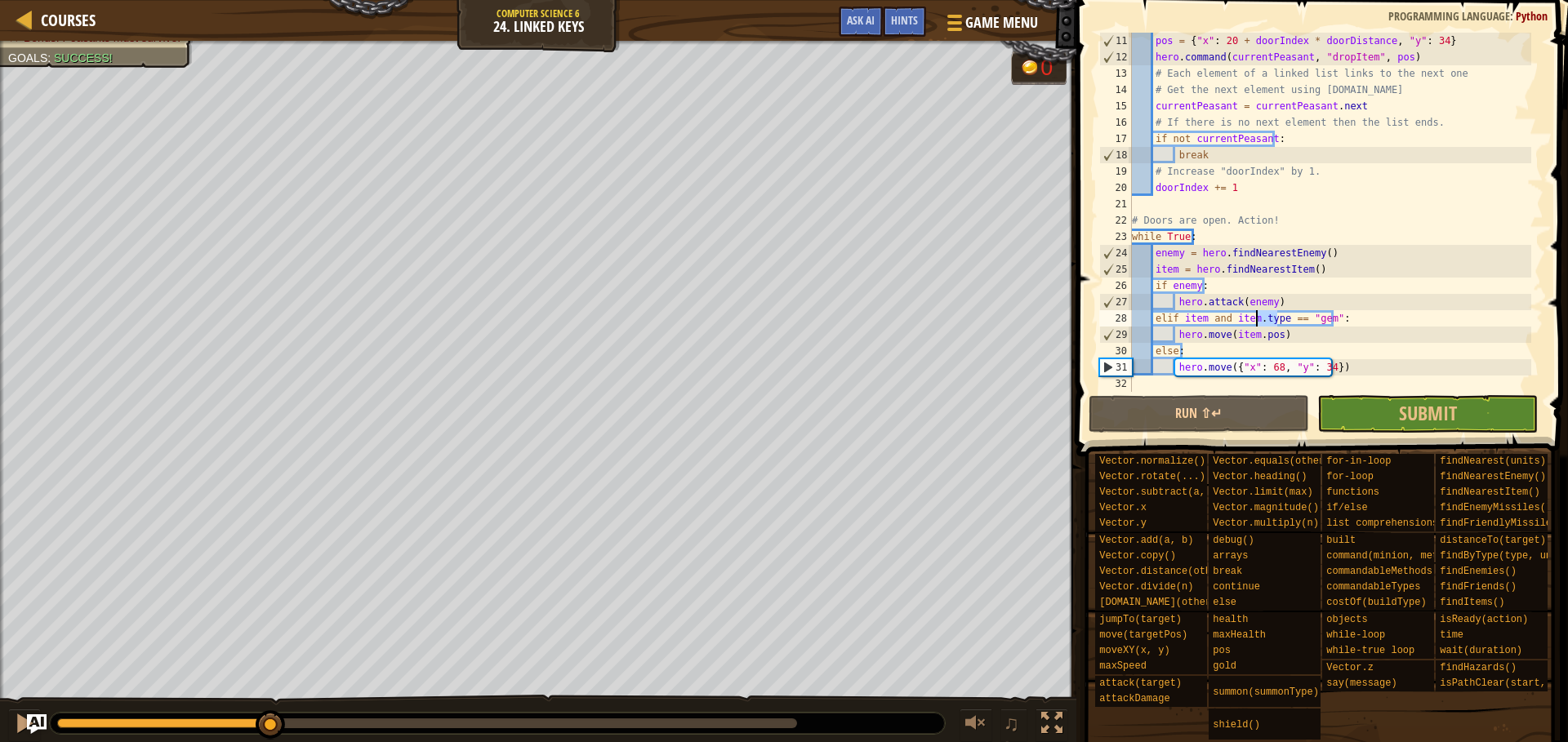
click at [1173, 335] on div "pos = { "x" : 20 + doorIndex * doorDistance , "y" : 34 } hero . command ( curre…" at bounding box center [1329, 228] width 402 height 392
drag, startPoint x: 1345, startPoint y: 316, endPoint x: 1154, endPoint y: 319, distance: 191.0
click at [1154, 319] on div "pos = { "x" : 20 + doorIndex * doorDistance , "y" : 34 } hero . command ( curre…" at bounding box center [1329, 228] width 402 height 392
drag, startPoint x: 1284, startPoint y: 298, endPoint x: 1156, endPoint y: 290, distance: 128.2
click at [1156, 290] on div "pos = { "x" : 20 + doorIndex * doorDistance , "y" : 34 } hero . command ( curre…" at bounding box center [1329, 228] width 402 height 392
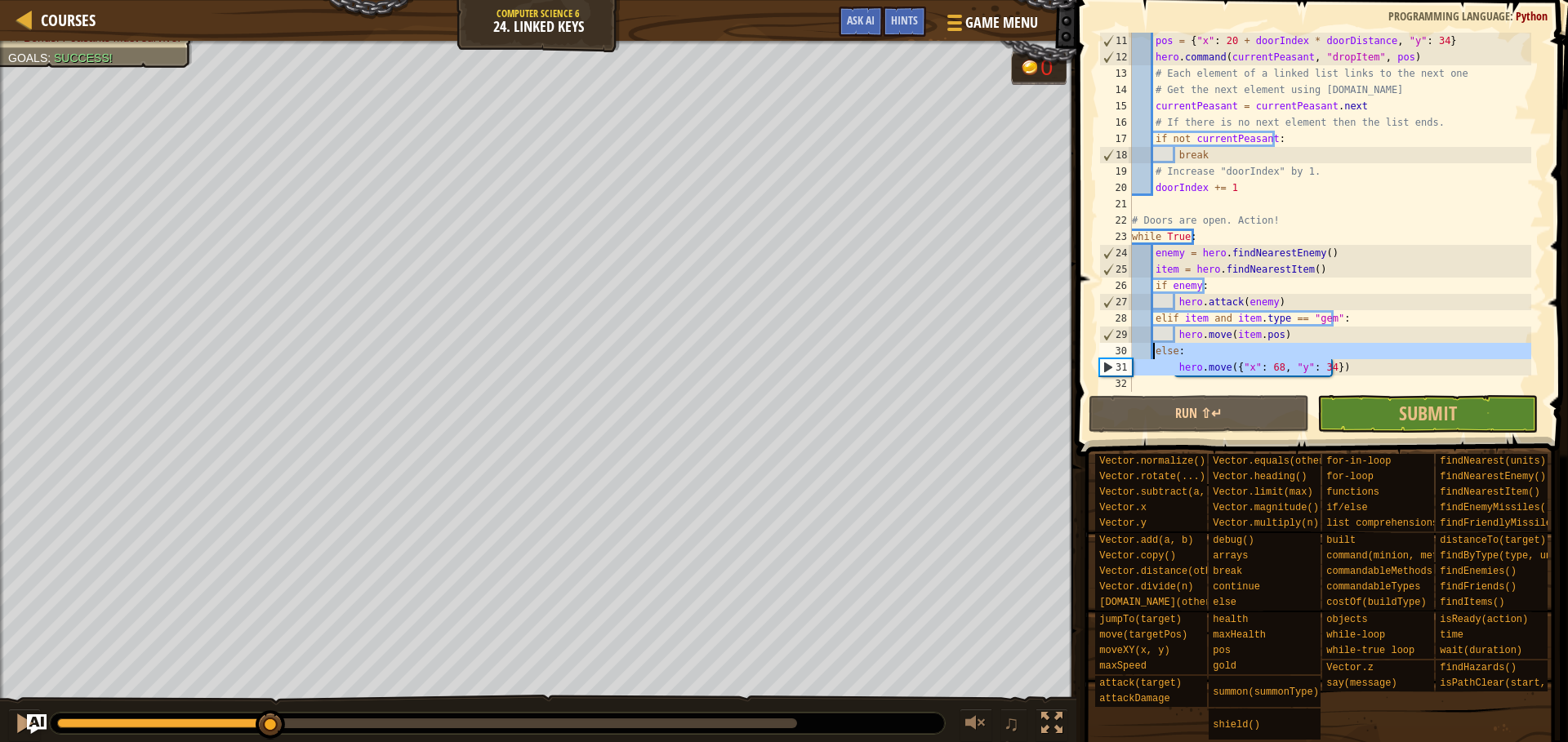
drag, startPoint x: 1352, startPoint y: 374, endPoint x: 1154, endPoint y: 349, distance: 199.6
click at [1154, 349] on div "pos = { "x" : 20 + doorIndex * doorDistance , "y" : 34 } hero . command ( curre…" at bounding box center [1329, 228] width 402 height 392
click at [647, 621] on div "Collect the chests of gems. Bonus: Peasants must survive. Goals : Success! 50 ♫…" at bounding box center [784, 393] width 1568 height 703
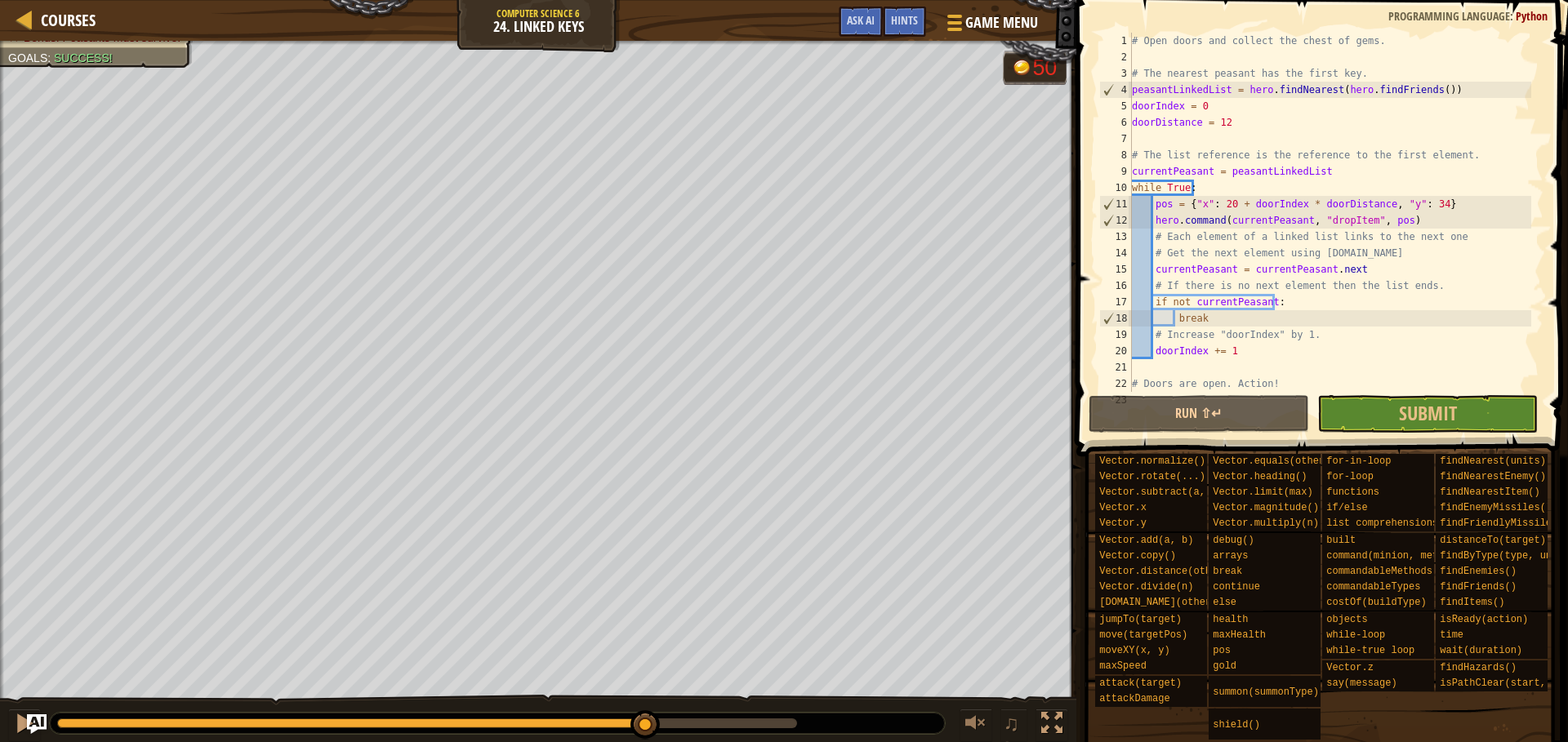
scroll to position [0, 0]
drag, startPoint x: 1425, startPoint y: 92, endPoint x: 1238, endPoint y: 87, distance: 187.1
click at [1173, 87] on div "# Open doors and collect the chest of gems. # The nearest peasant has the first…" at bounding box center [1329, 228] width 402 height 392
click at [1173, 105] on div "# Open doors and collect the chest of gems. # The nearest peasant has the first…" at bounding box center [1329, 228] width 402 height 392
type textarea "doorIndex = 0"
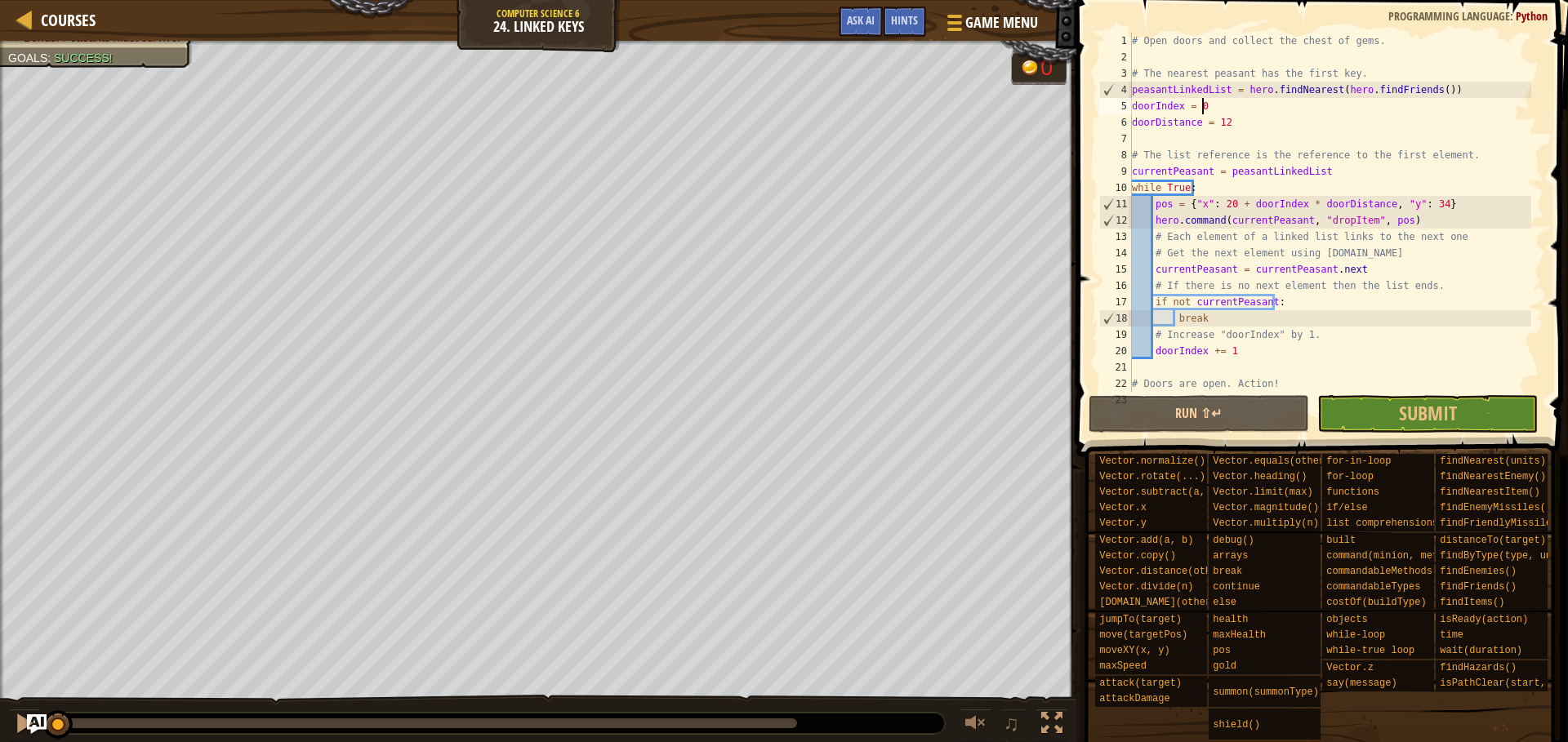
drag, startPoint x: 221, startPoint y: 723, endPoint x: 41, endPoint y: 698, distance: 181.7
click at [41, 698] on div "♫" at bounding box center [538, 719] width 1077 height 49
